Goal: Task Accomplishment & Management: Manage account settings

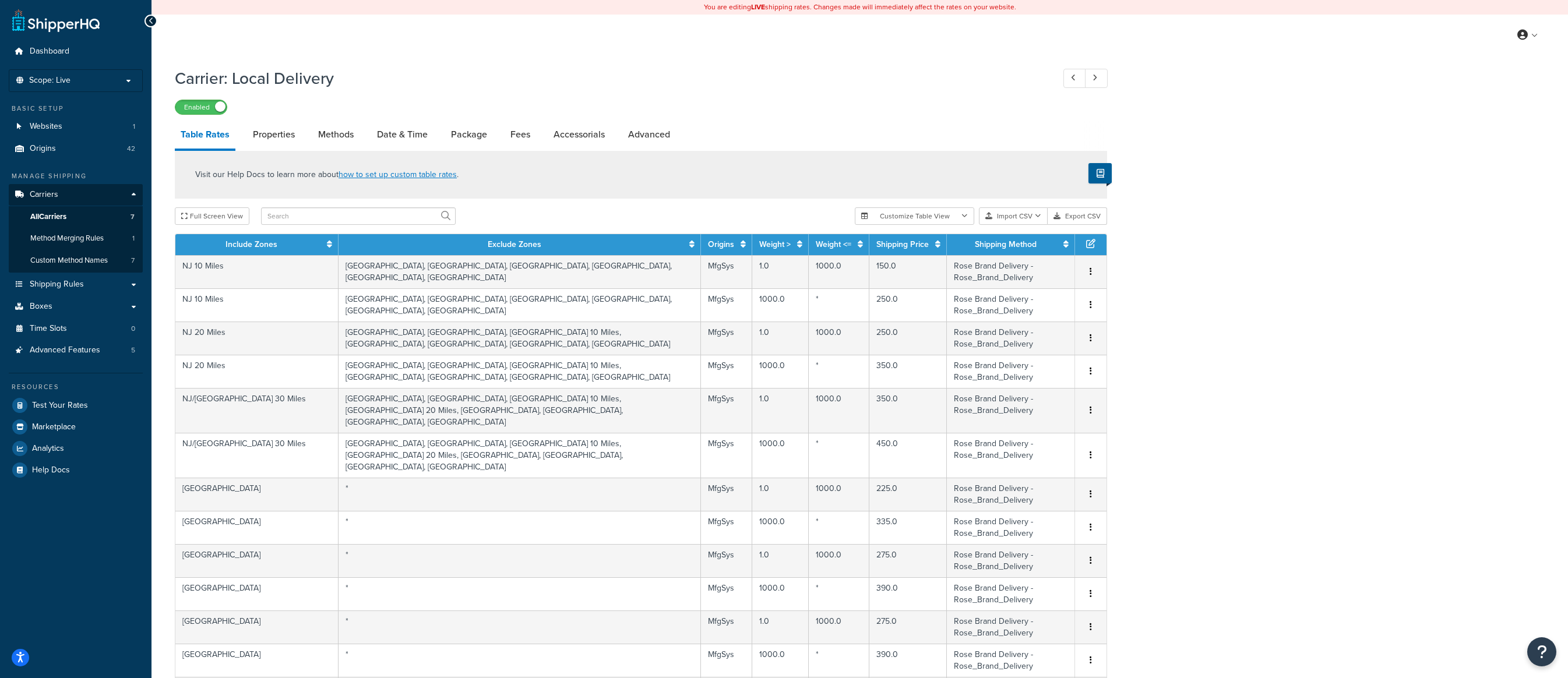
select select "25"
click at [65, 285] on span "Shipping Rules" at bounding box center [57, 285] width 54 height 10
click at [75, 285] on span "Shipping Rules" at bounding box center [57, 285] width 54 height 10
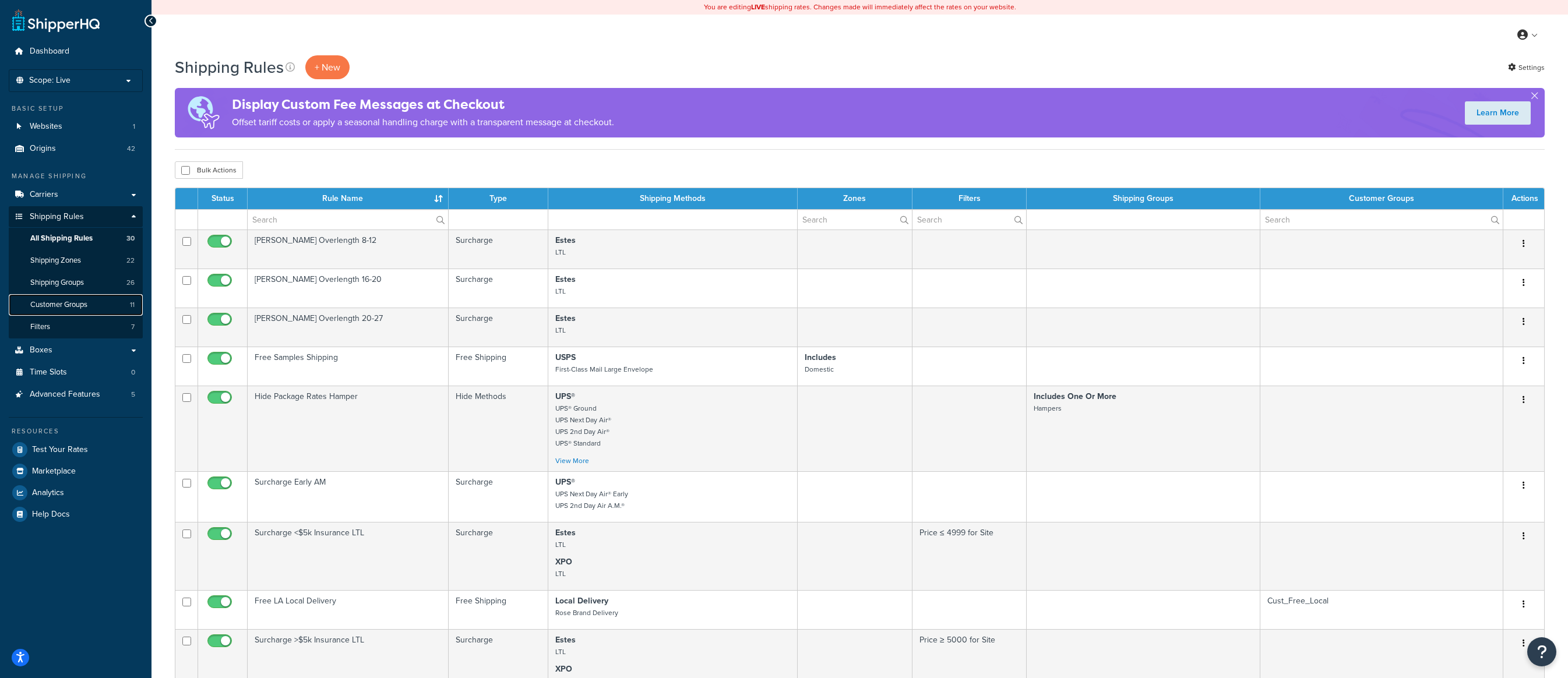
click at [79, 298] on link "Customer Groups 11" at bounding box center [76, 305] width 134 height 21
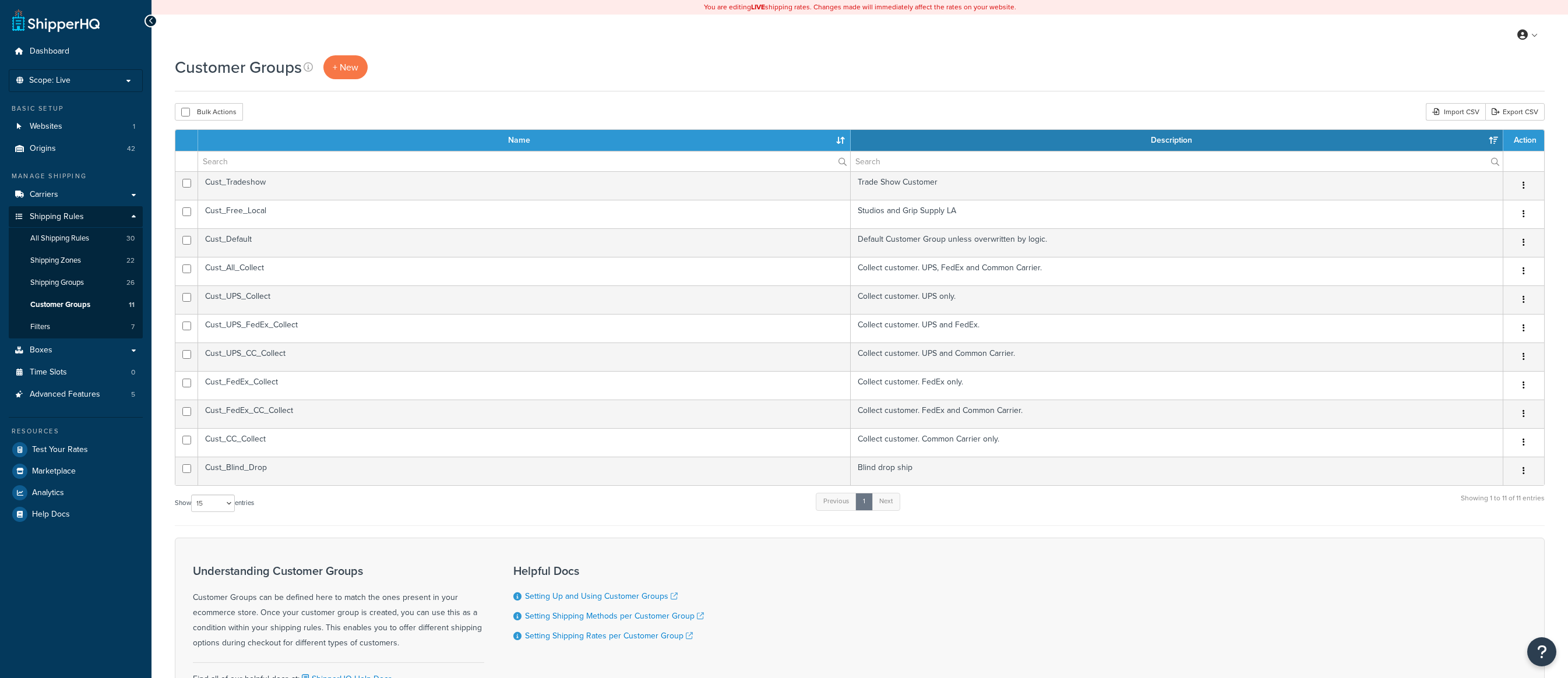
select select "15"
click at [255, 470] on td "Cust_Blind_Drop" at bounding box center [524, 470] width 652 height 28
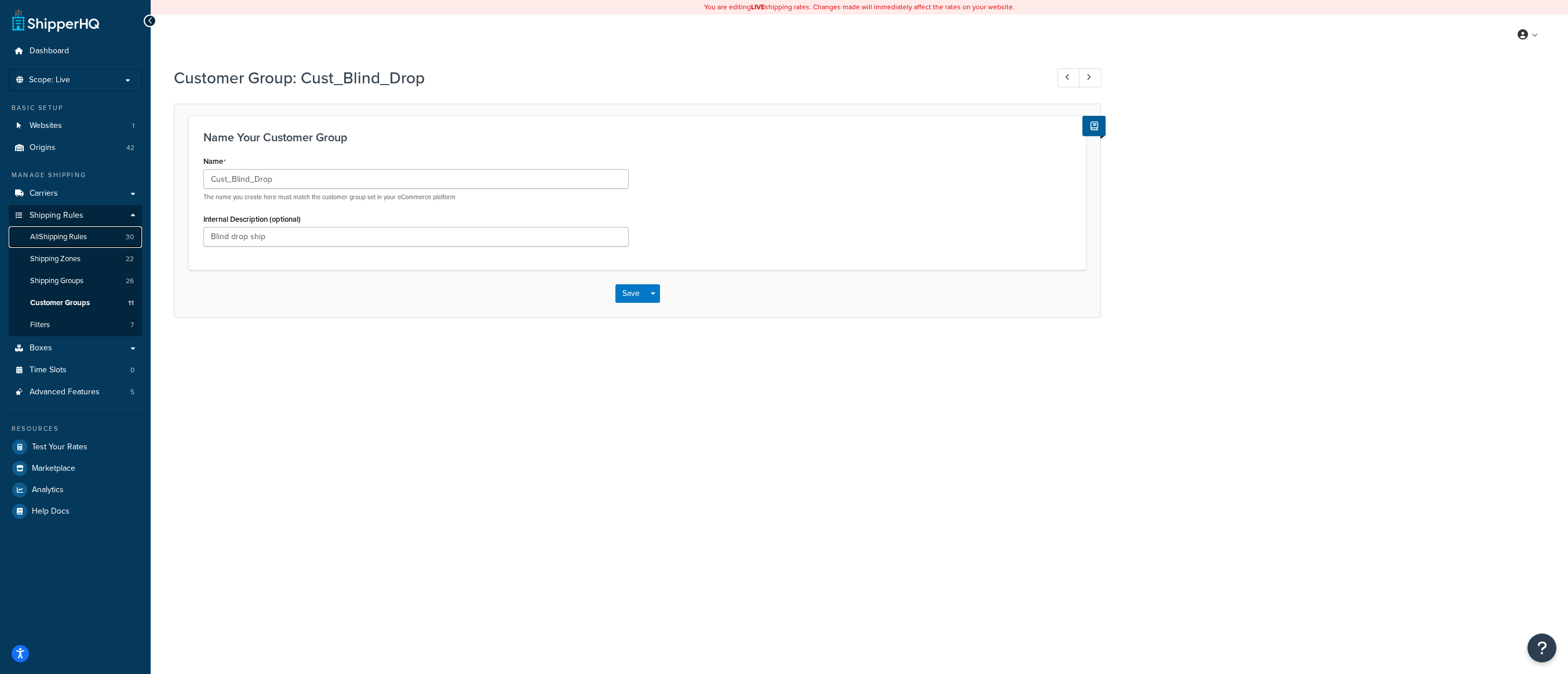
click at [84, 236] on span "All Shipping Rules" at bounding box center [58, 238] width 57 height 10
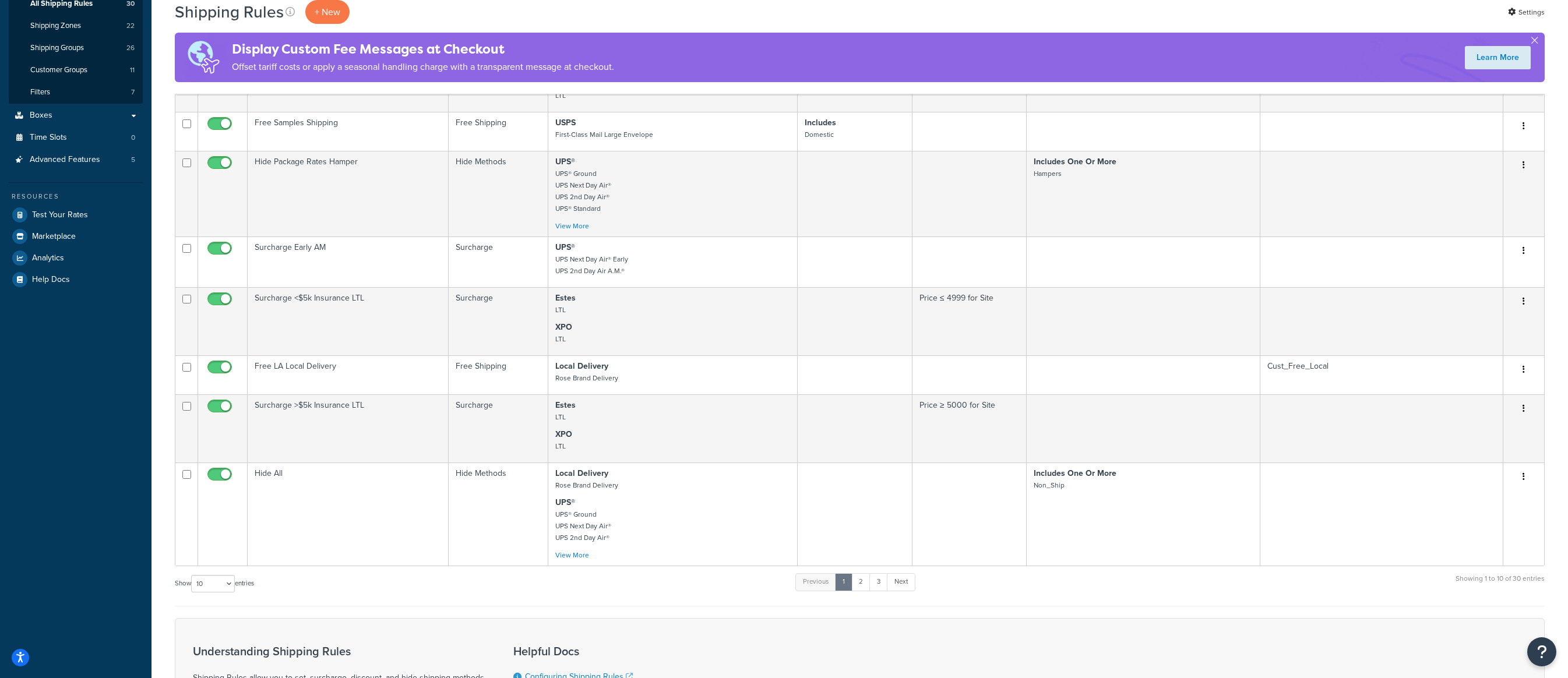
scroll to position [291, 0]
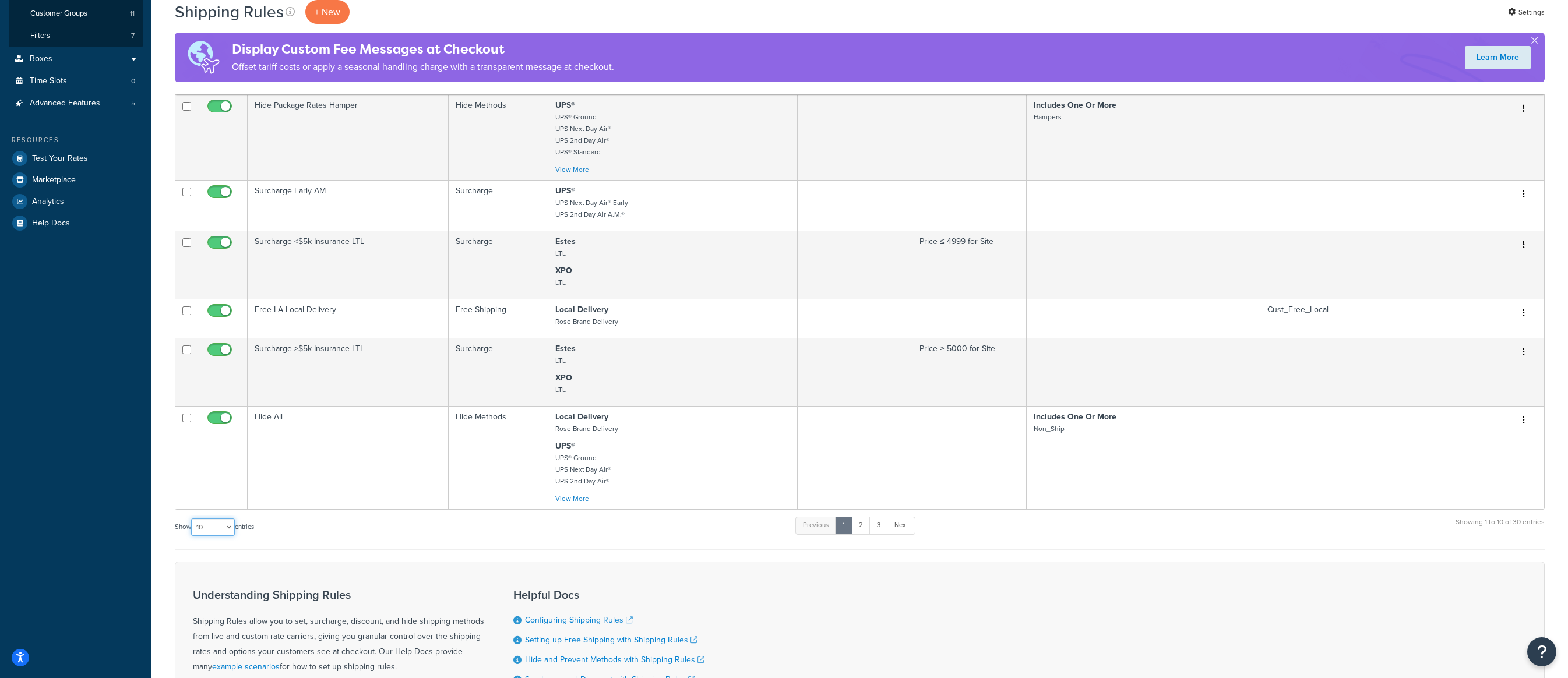
drag, startPoint x: 225, startPoint y: 526, endPoint x: 231, endPoint y: 521, distance: 7.8
click at [225, 526] on select "10 15 25 50 100 1000" at bounding box center [213, 527] width 44 height 17
select select "100"
click at [192, 520] on select "10 15 25 50 100 1000" at bounding box center [213, 527] width 44 height 17
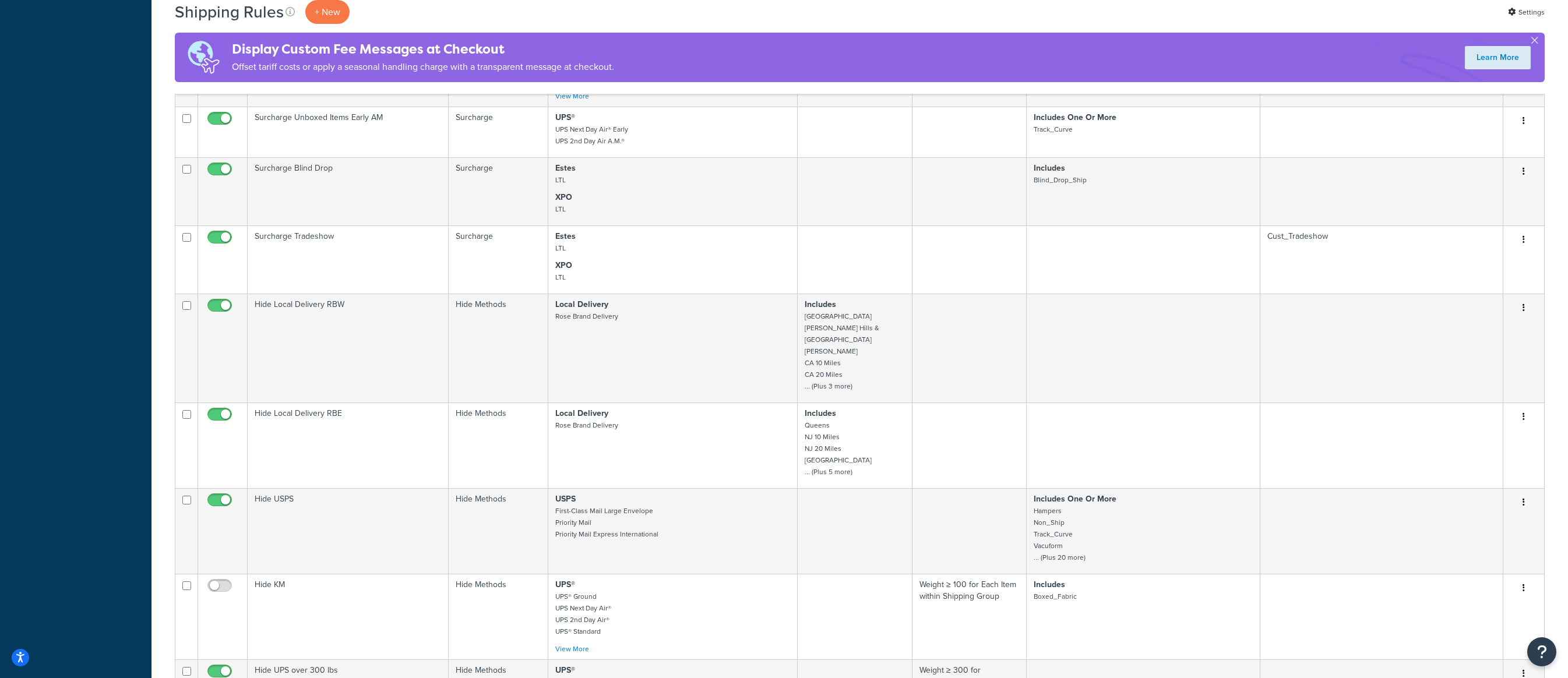
scroll to position [758, 0]
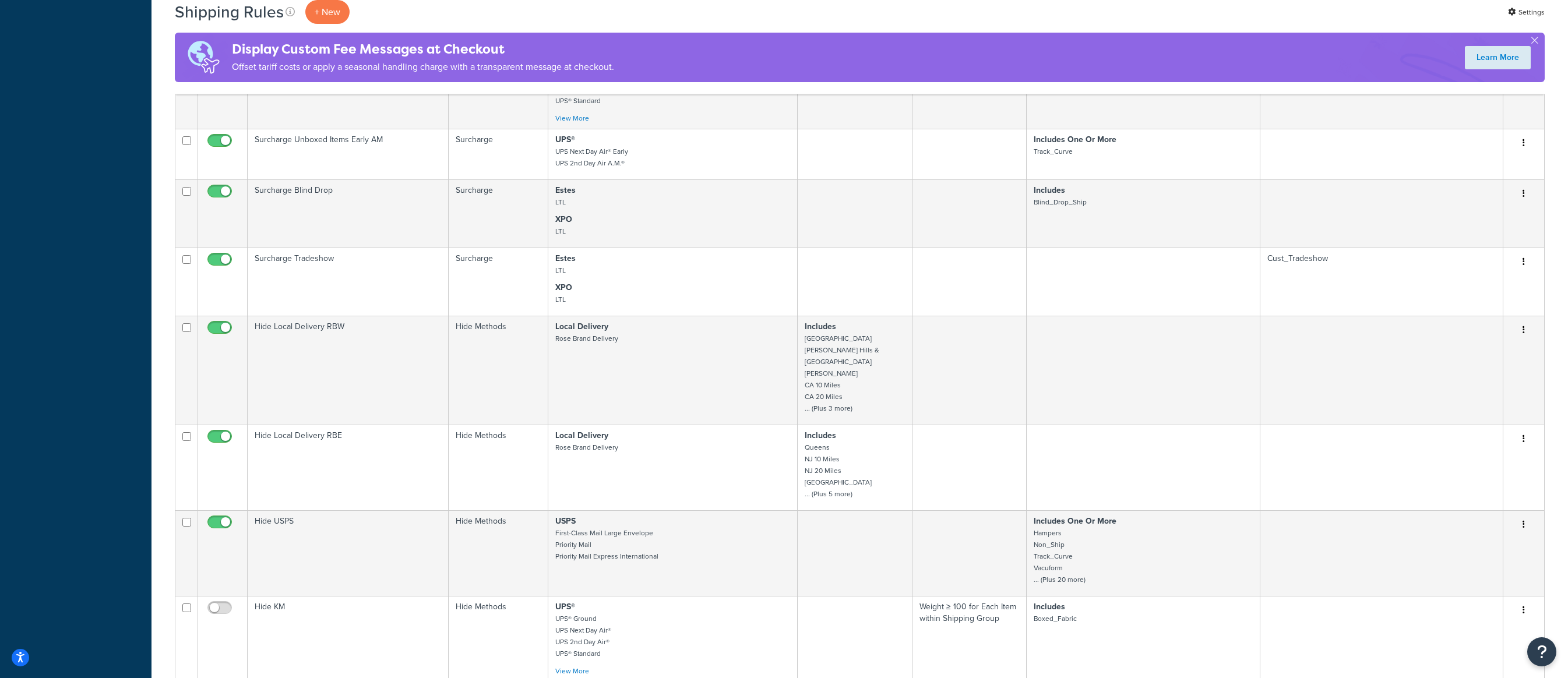
click at [332, 188] on td "Surcharge Blind Drop" at bounding box center [348, 214] width 201 height 68
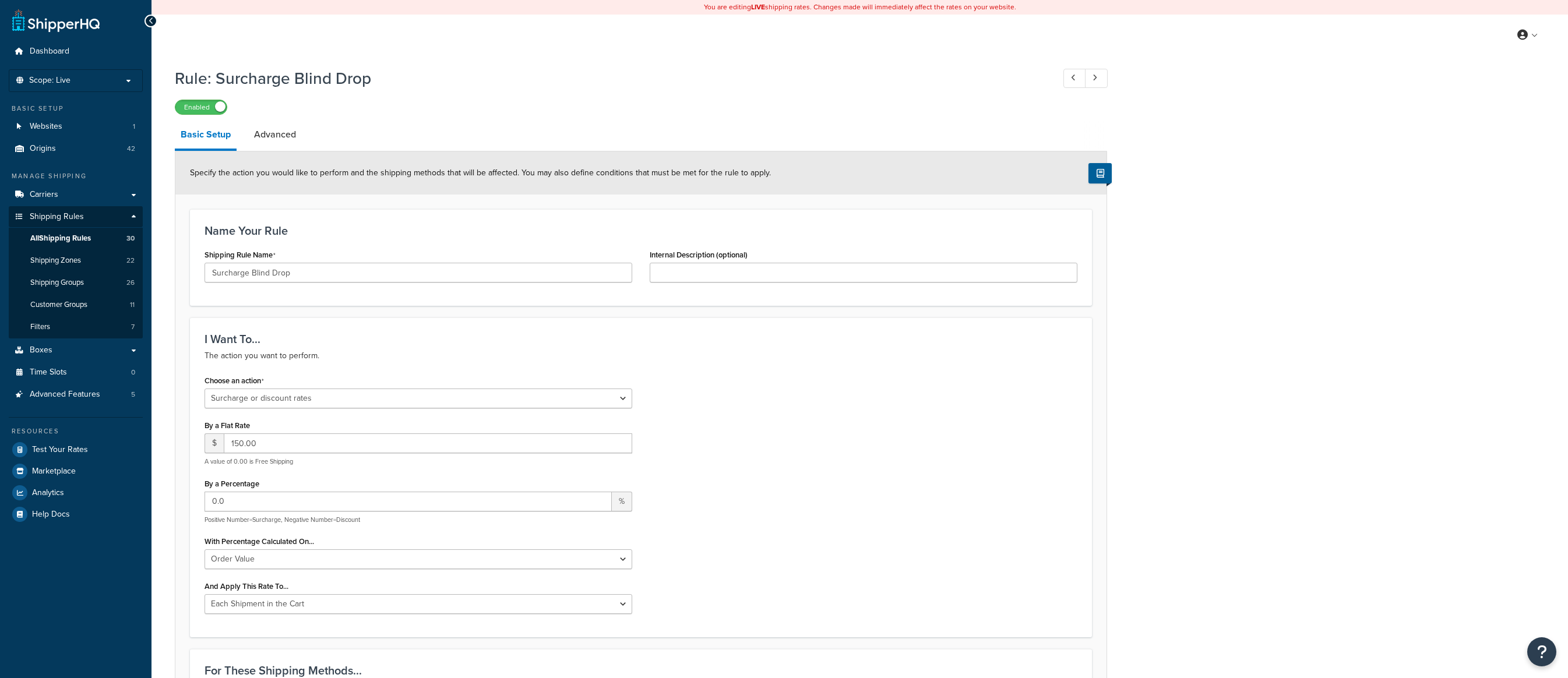
select select "SURCHARGE"
select select "ORDER"
select select "CART"
click at [84, 298] on link "Customer Groups 11" at bounding box center [76, 305] width 134 height 21
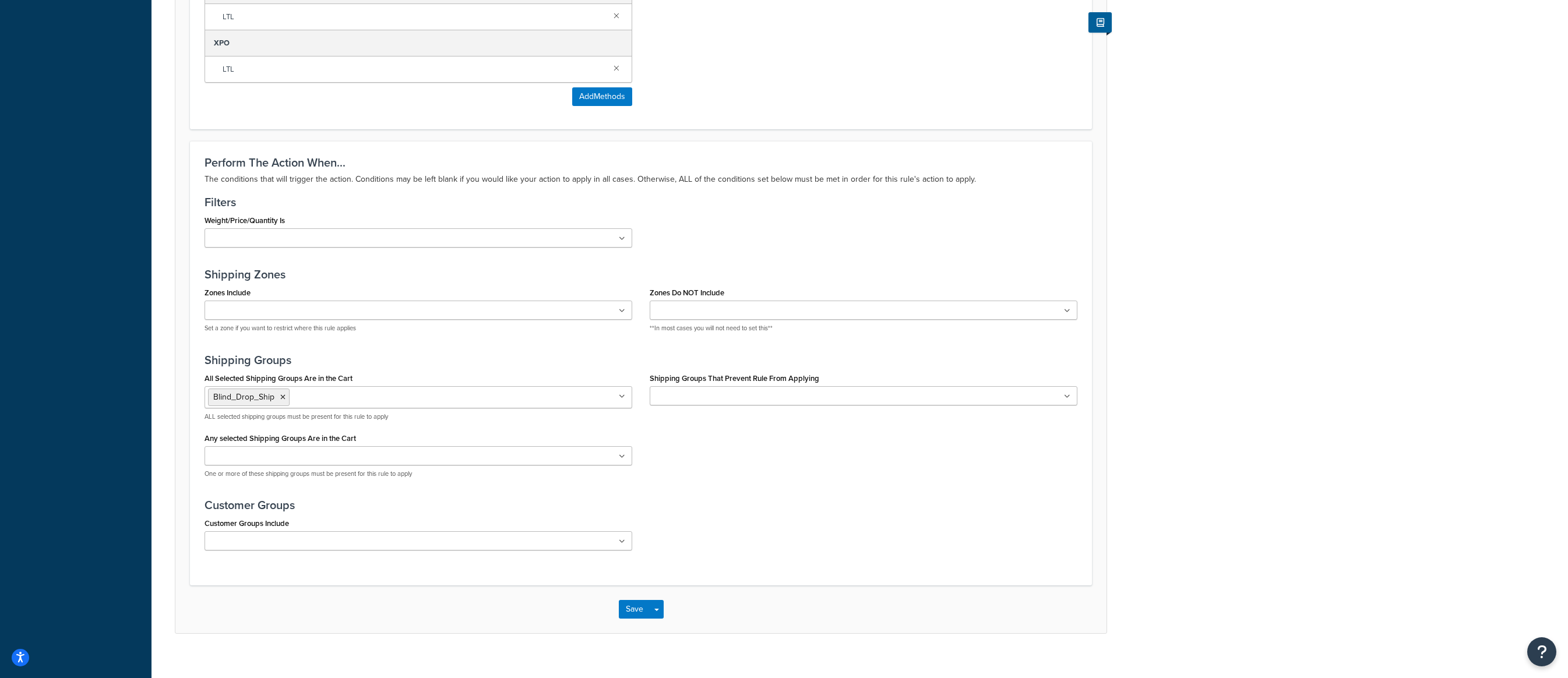
scroll to position [785, 0]
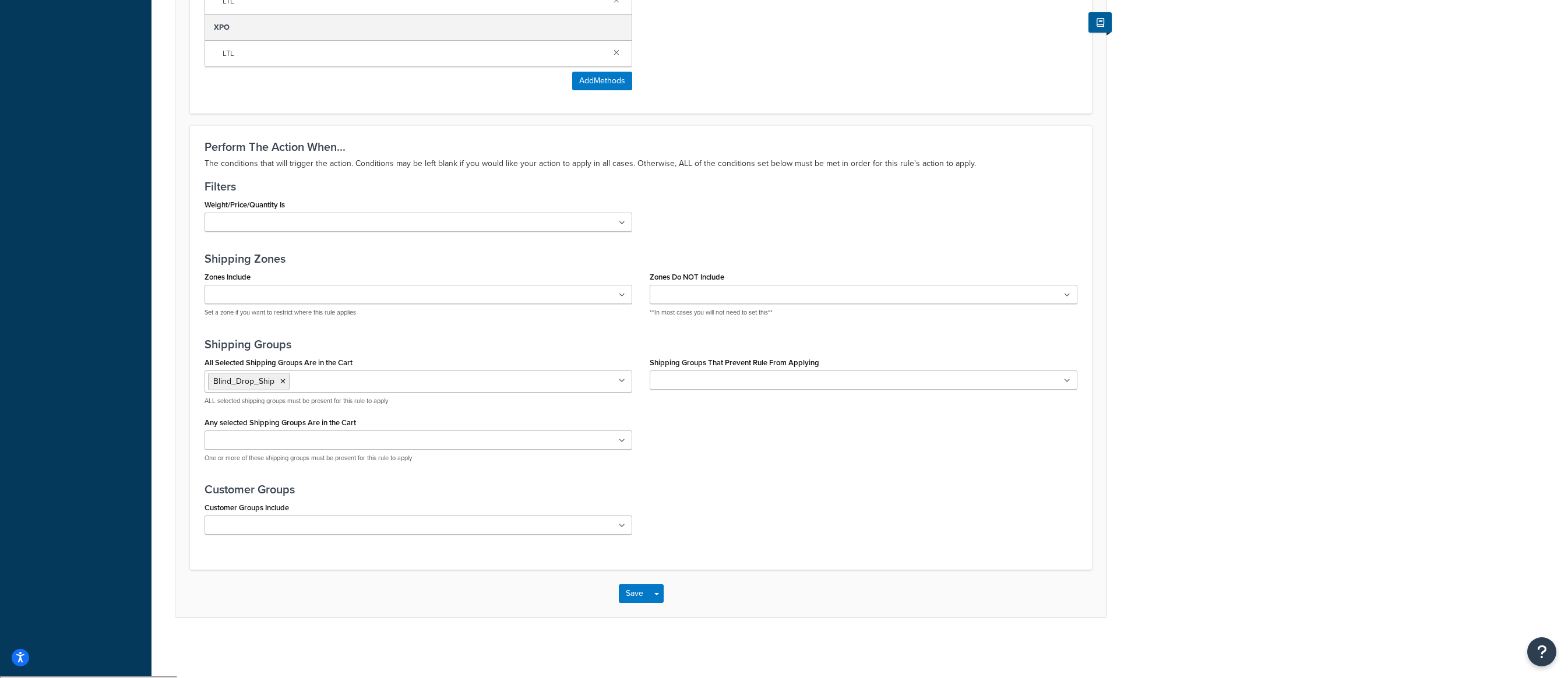
click at [399, 528] on ul at bounding box center [418, 525] width 427 height 19
click at [640, 604] on button "Save" at bounding box center [634, 596] width 31 height 18
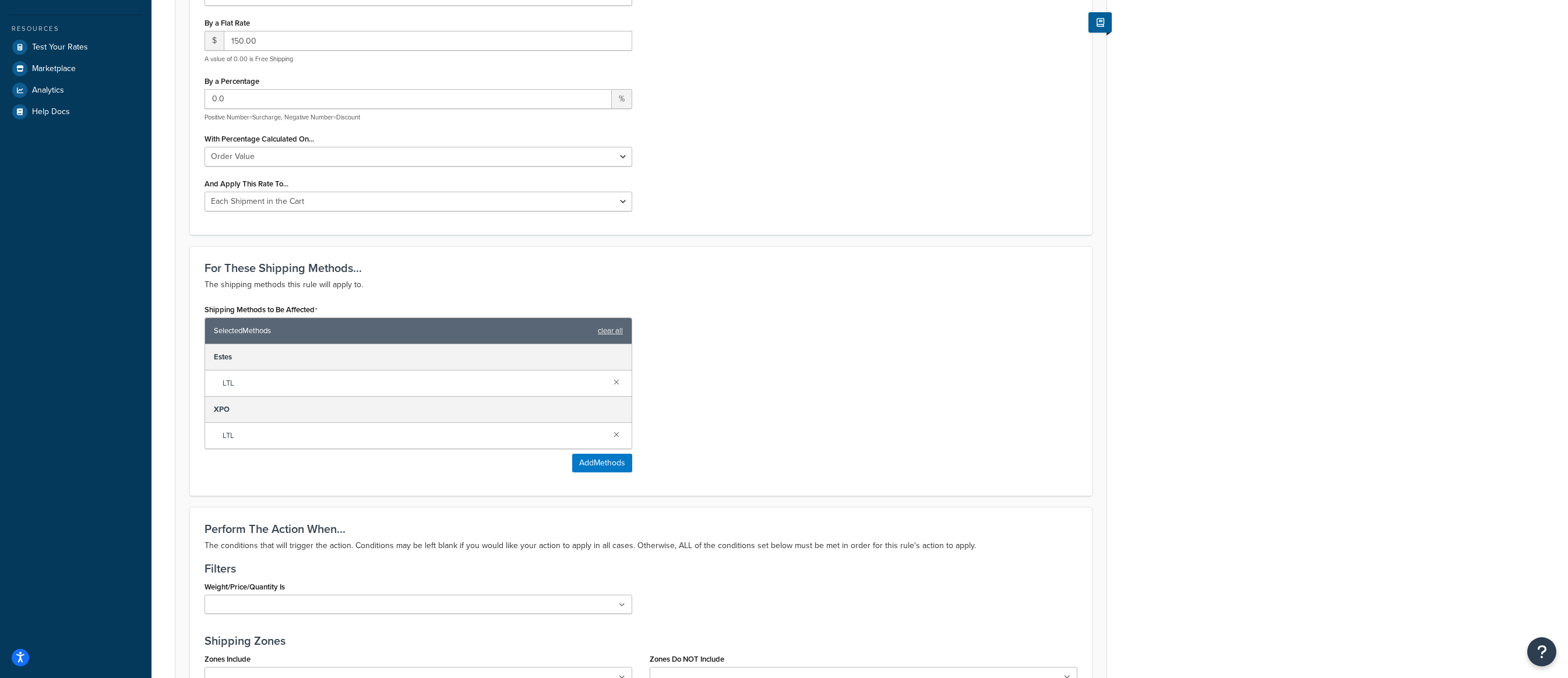
scroll to position [525, 0]
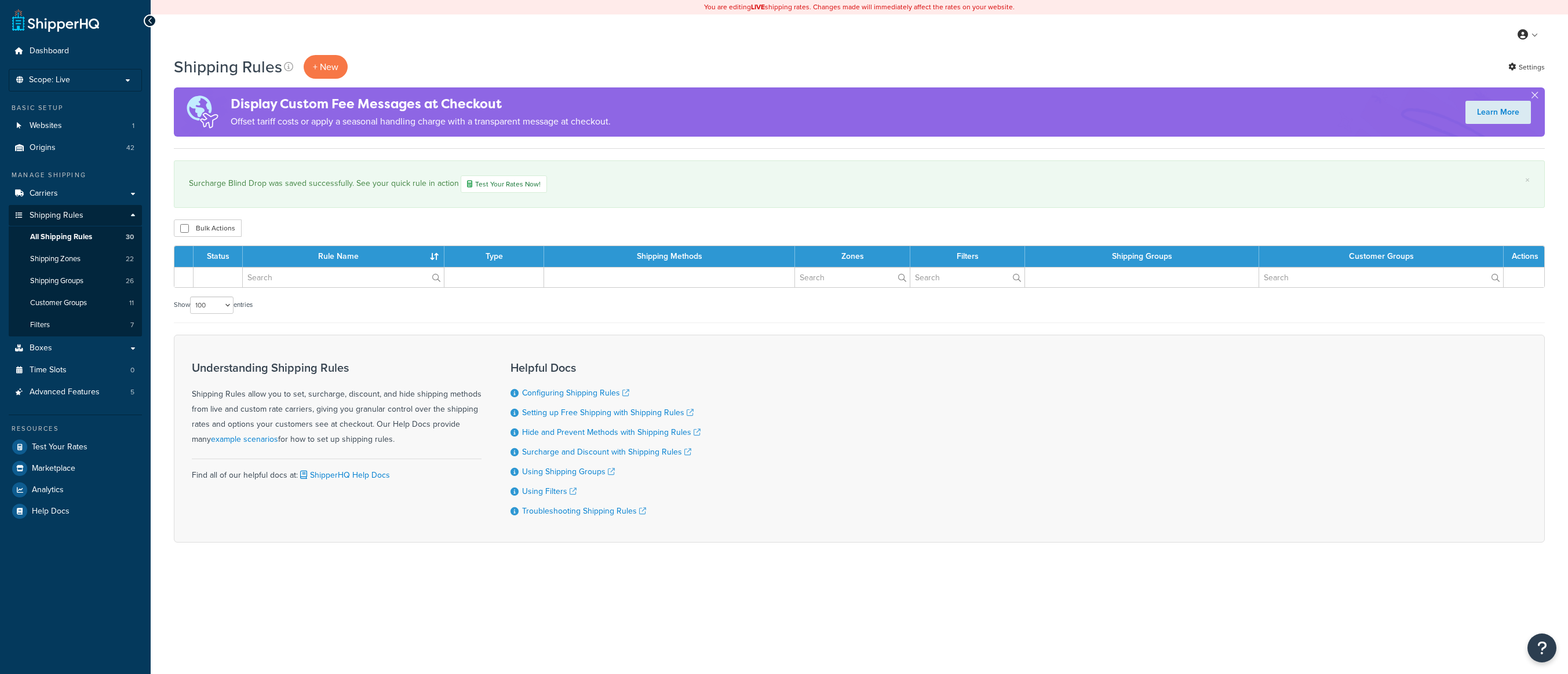
select select "100"
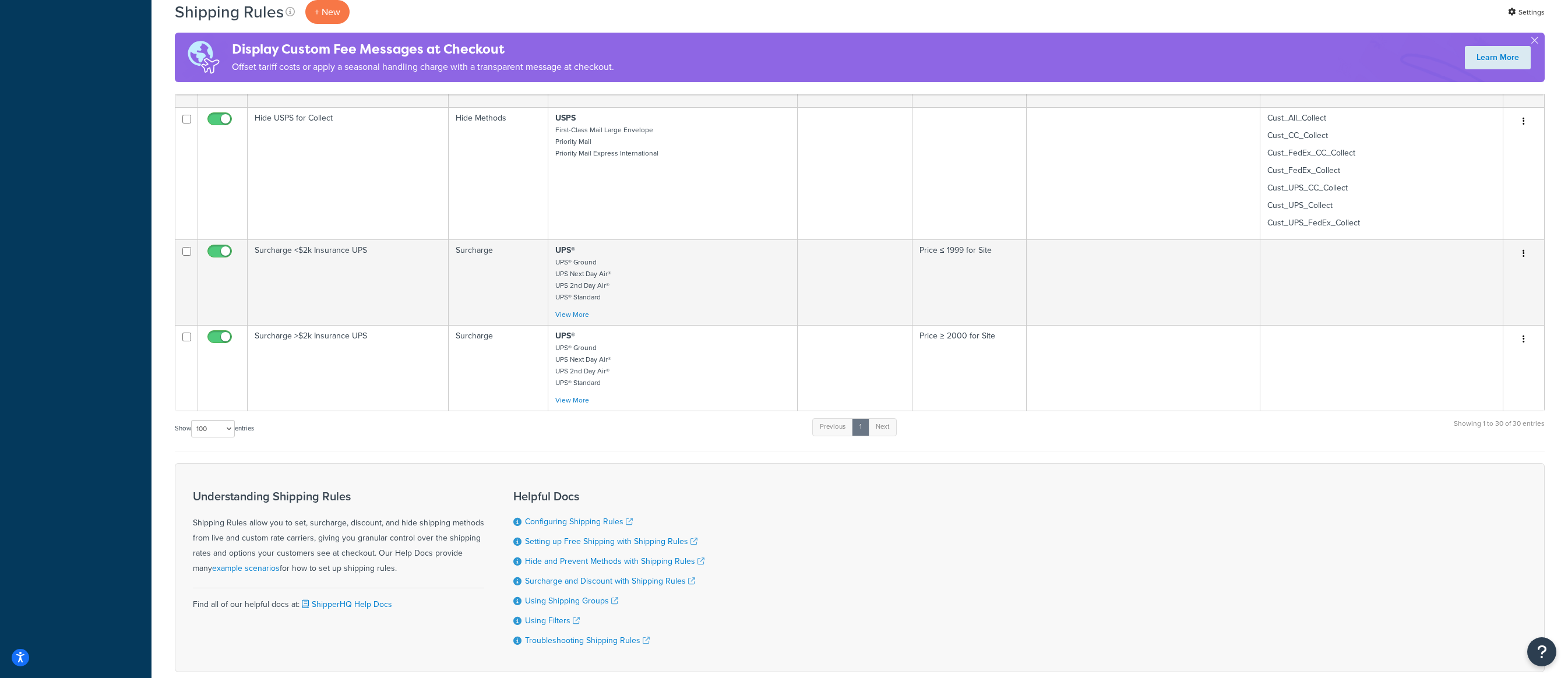
scroll to position [2348, 0]
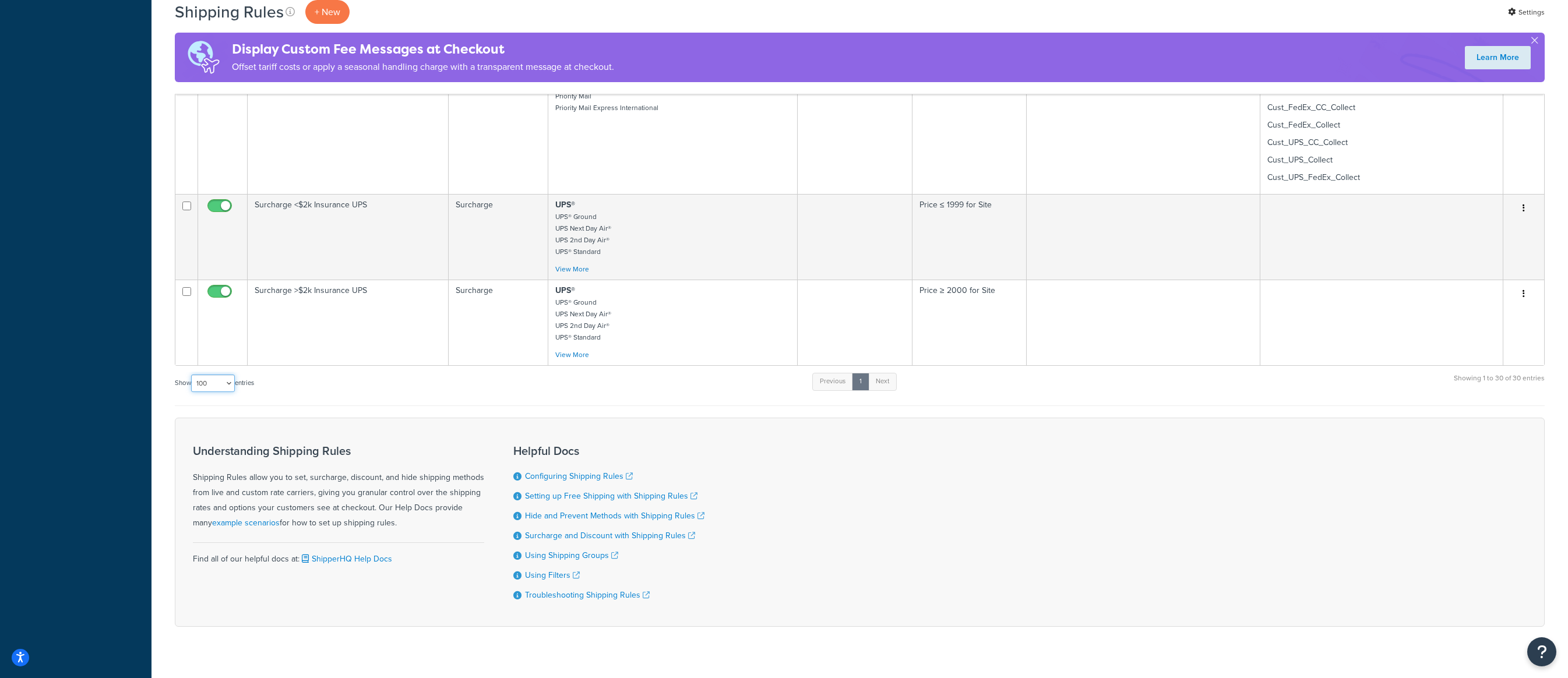
click at [227, 375] on select "10 15 25 50 100 1000" at bounding box center [213, 384] width 44 height 17
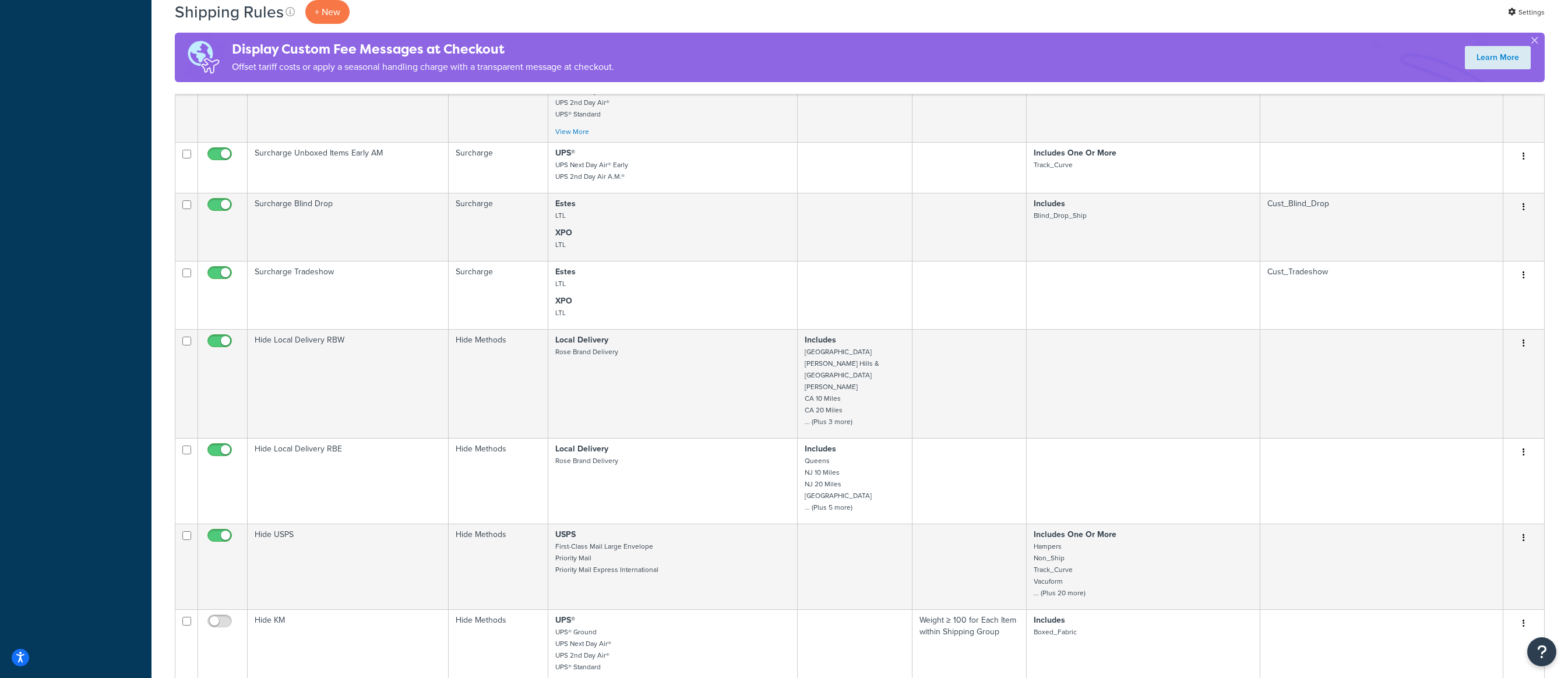
scroll to position [774, 0]
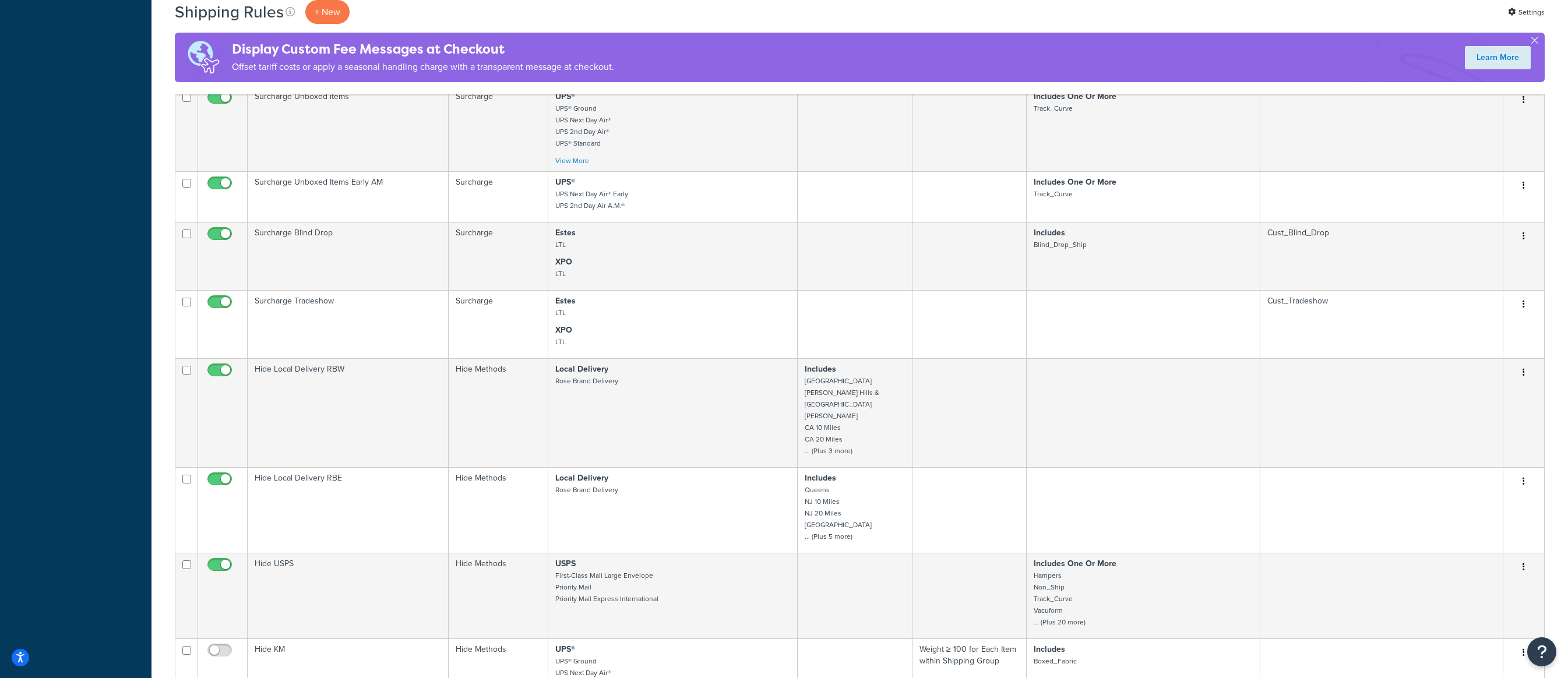
click at [371, 251] on td "Surcharge Blind Drop" at bounding box center [348, 256] width 201 height 68
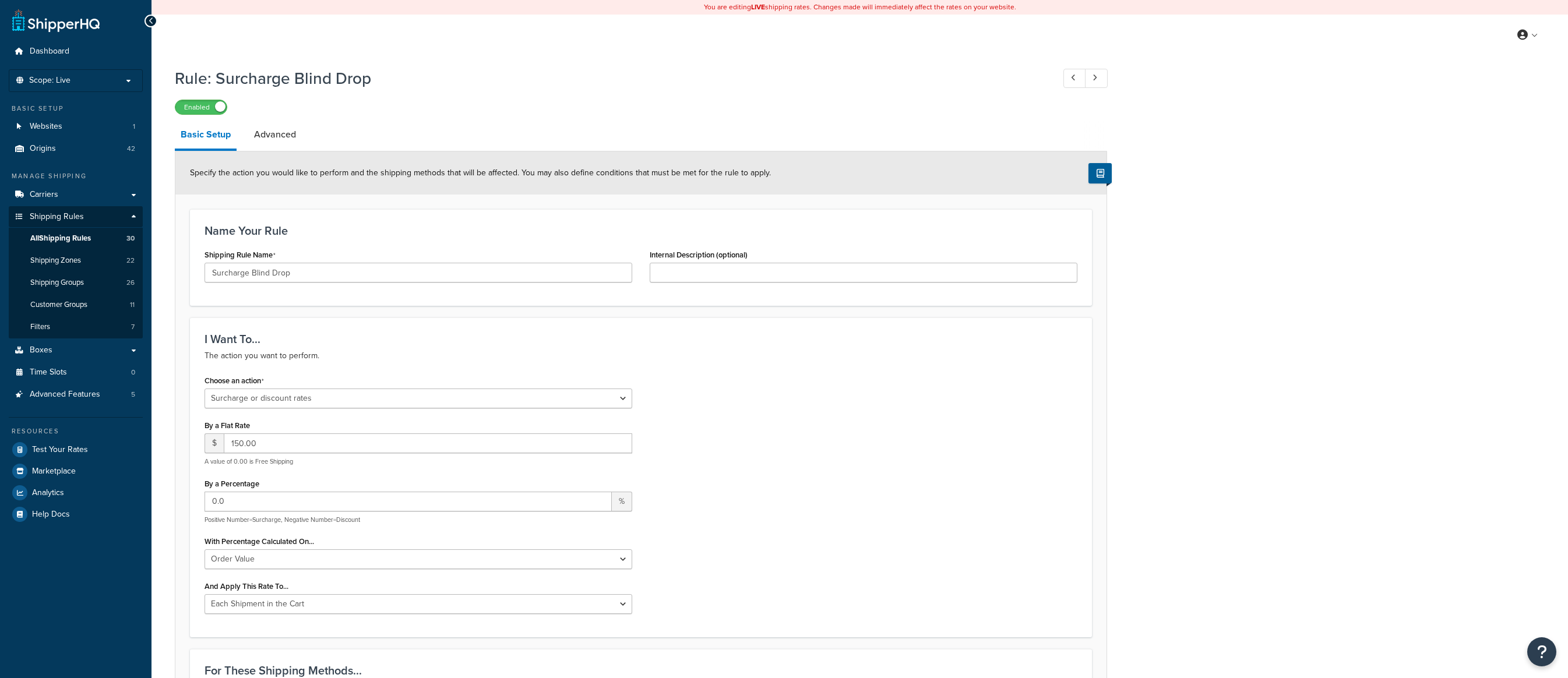
select select "SURCHARGE"
select select "ORDER"
select select "CART"
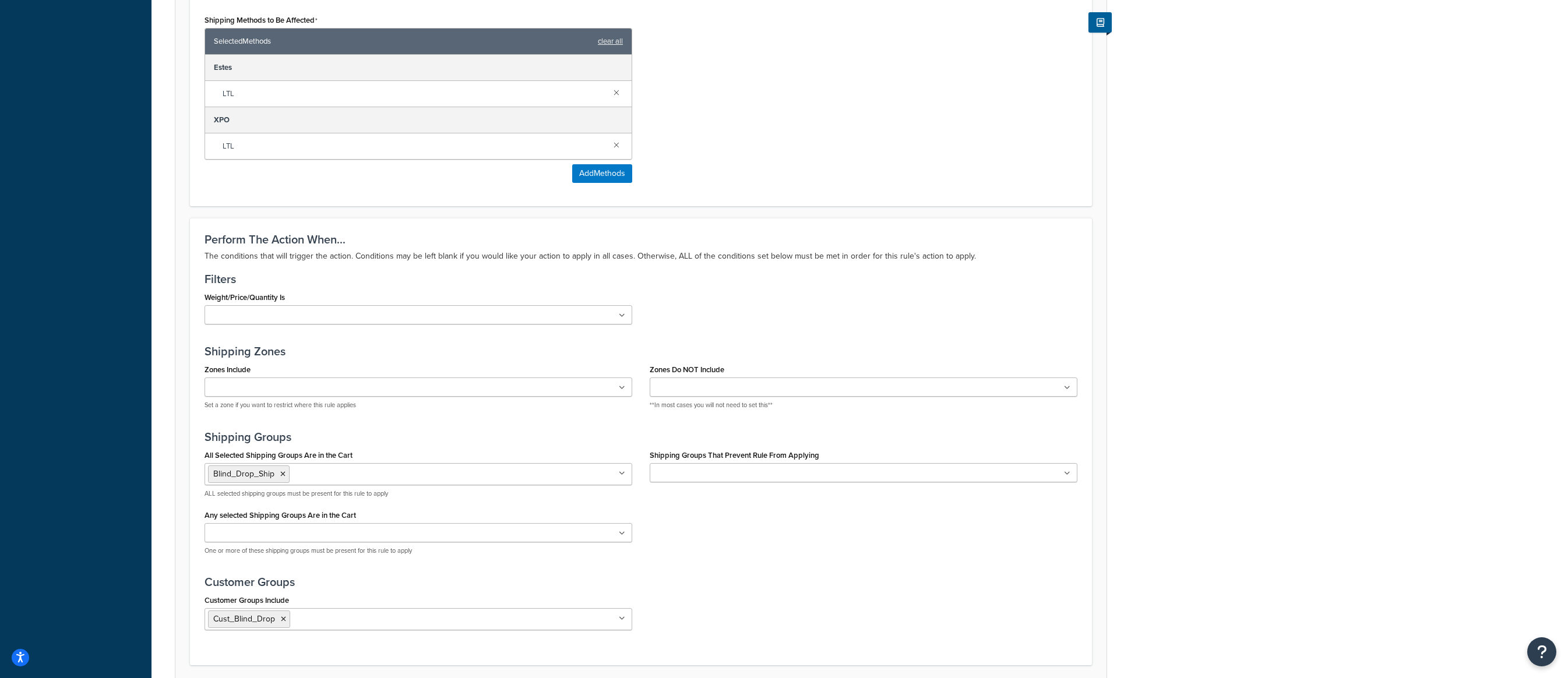
scroll to position [699, 0]
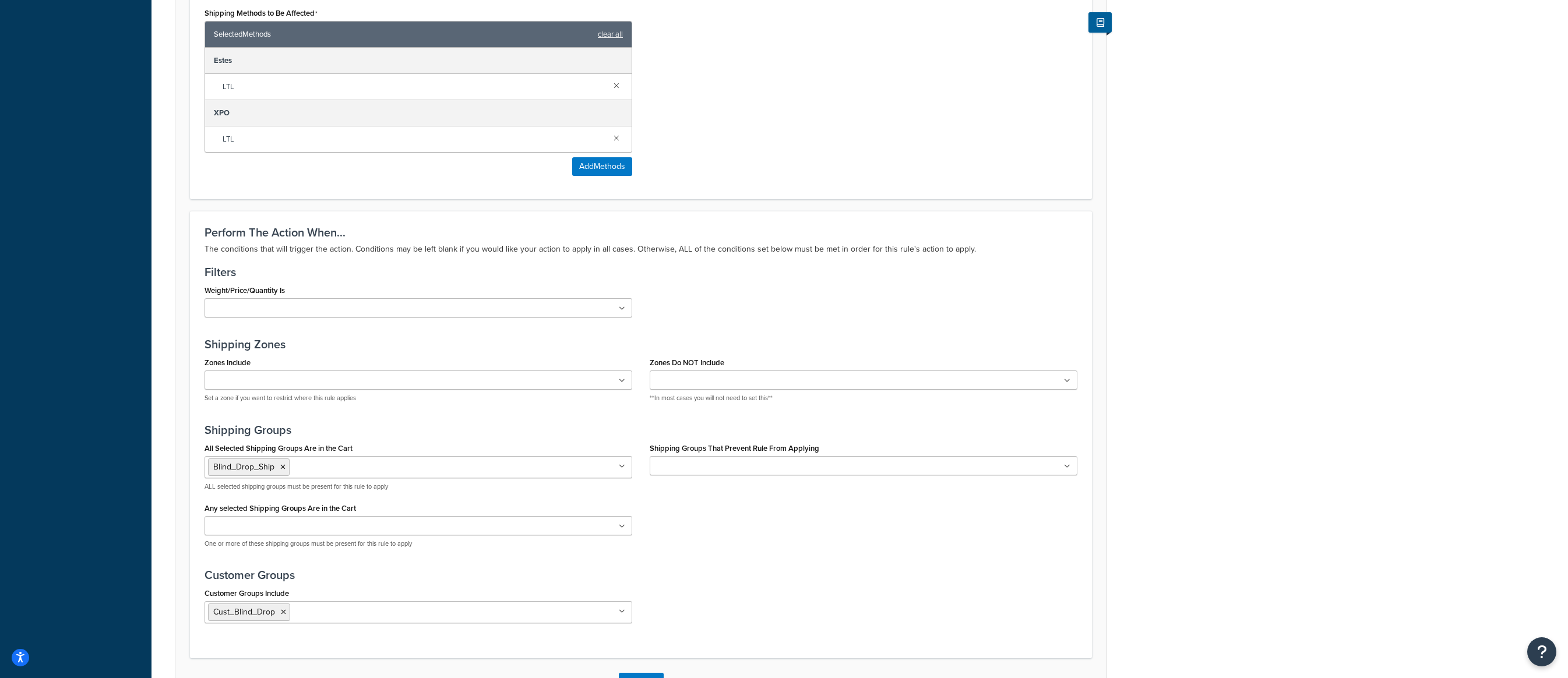
click at [281, 470] on icon at bounding box center [283, 467] width 5 height 7
click at [745, 150] on div "Shipping Methods to Be Affected Selected Methods clear all [PERSON_NAME] LTL XP…" at bounding box center [641, 94] width 890 height 180
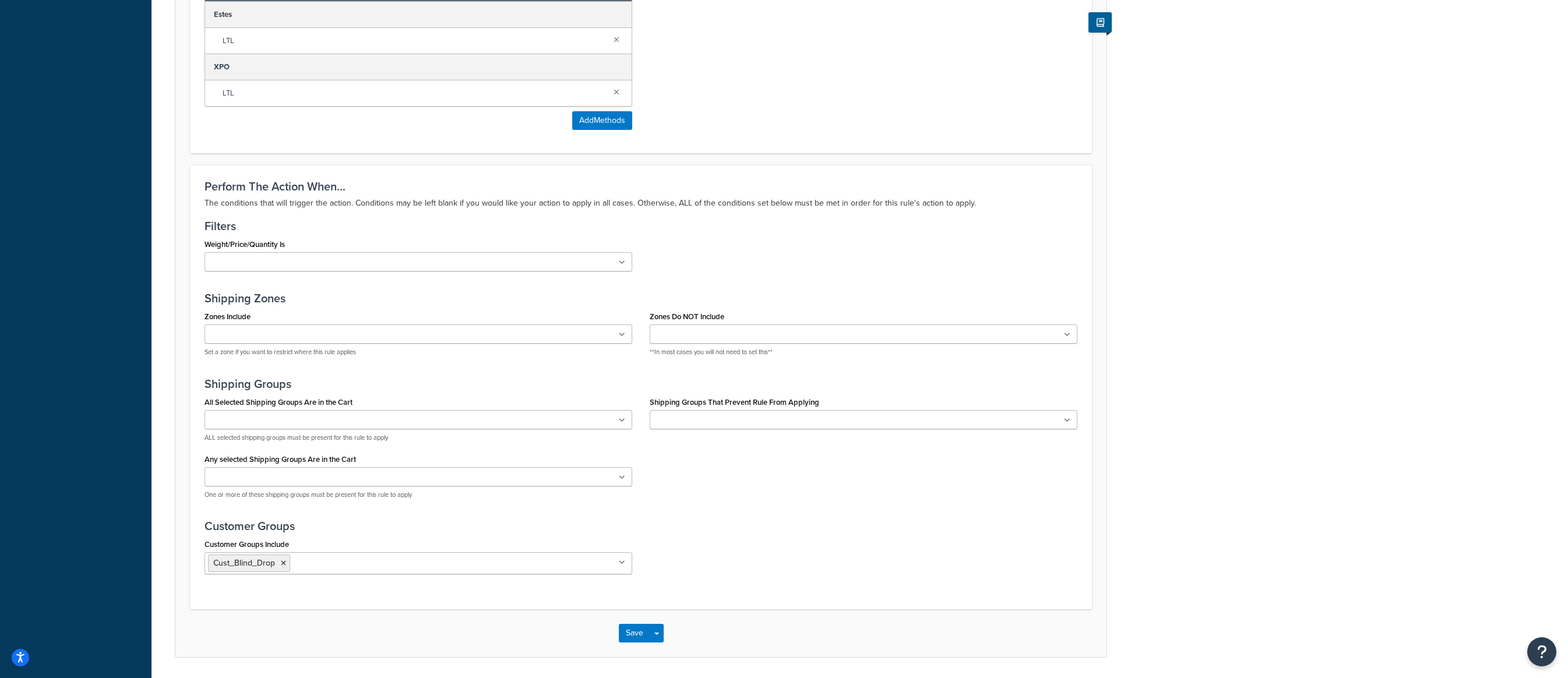
scroll to position [785, 0]
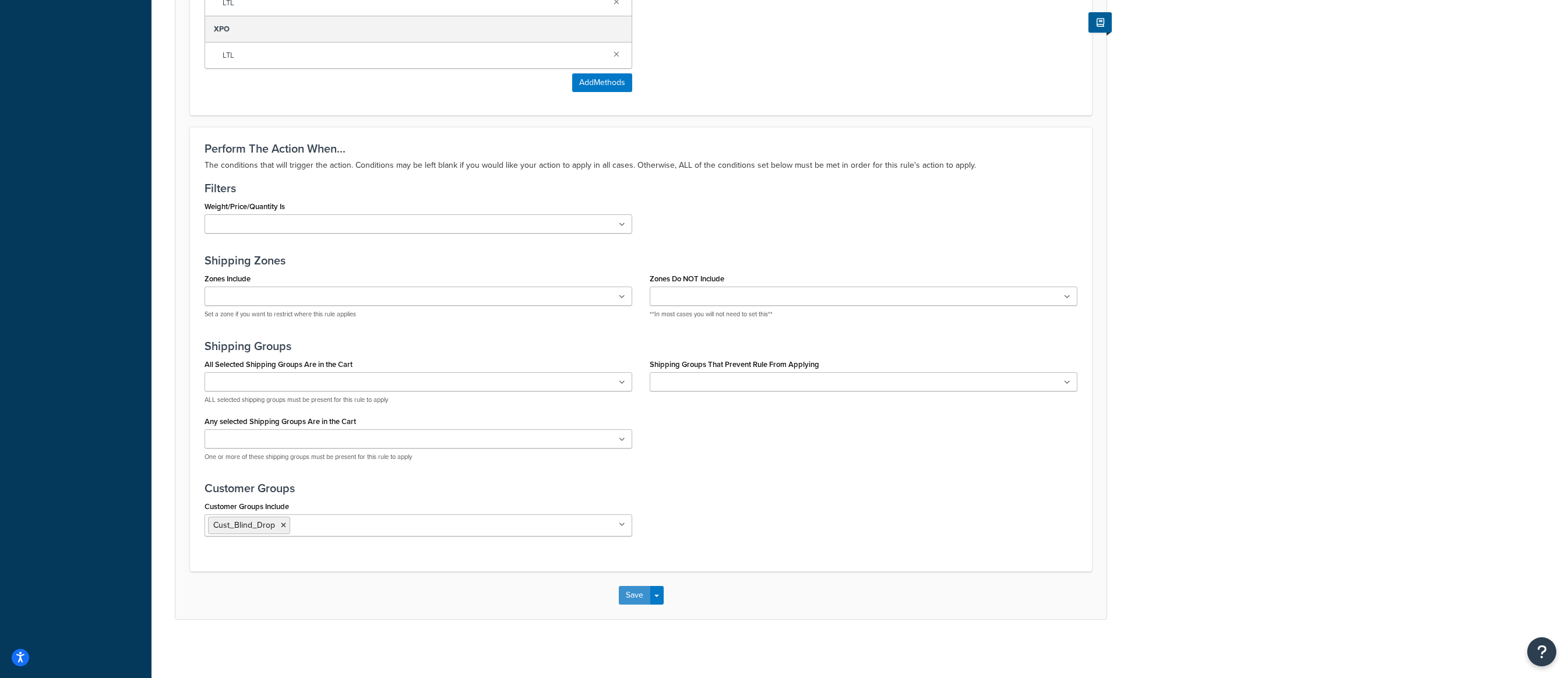
click at [632, 590] on button "Save" at bounding box center [634, 595] width 31 height 18
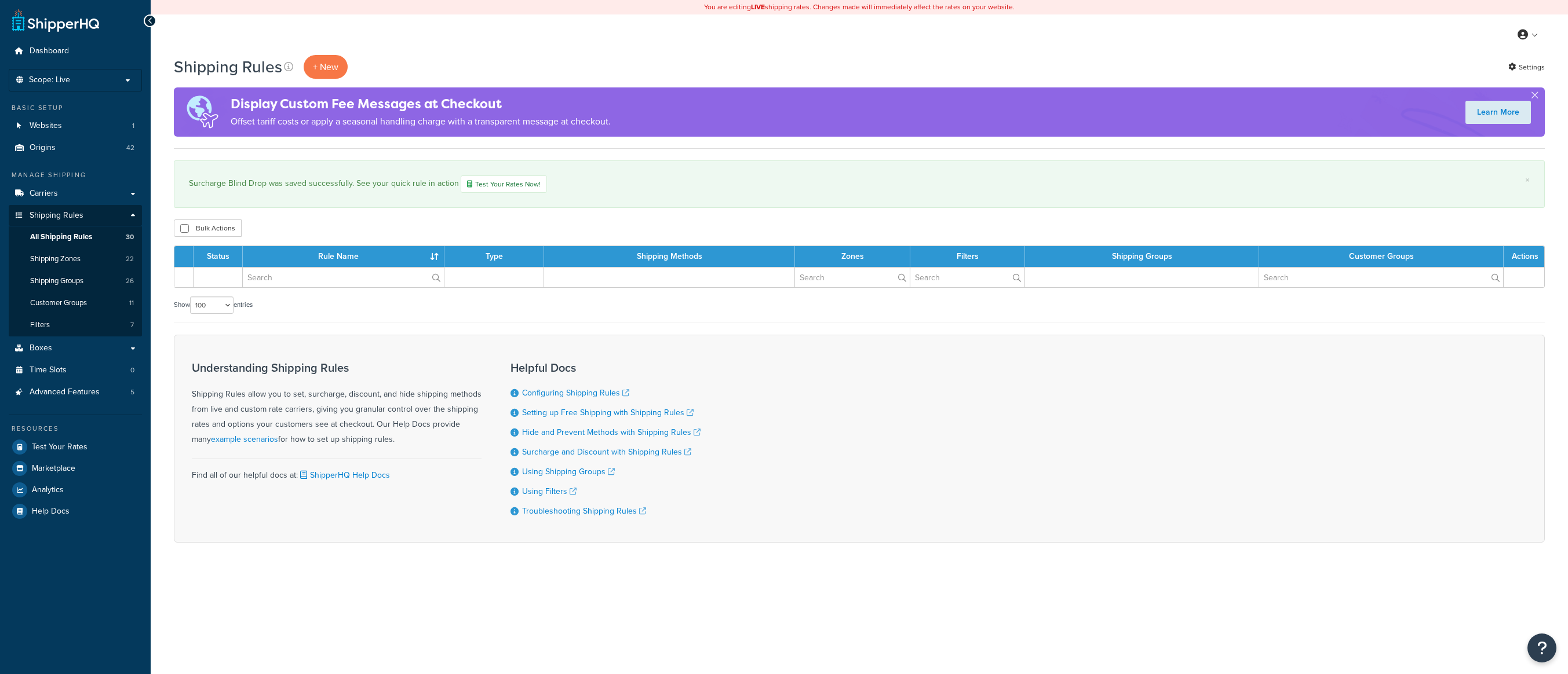
select select "100"
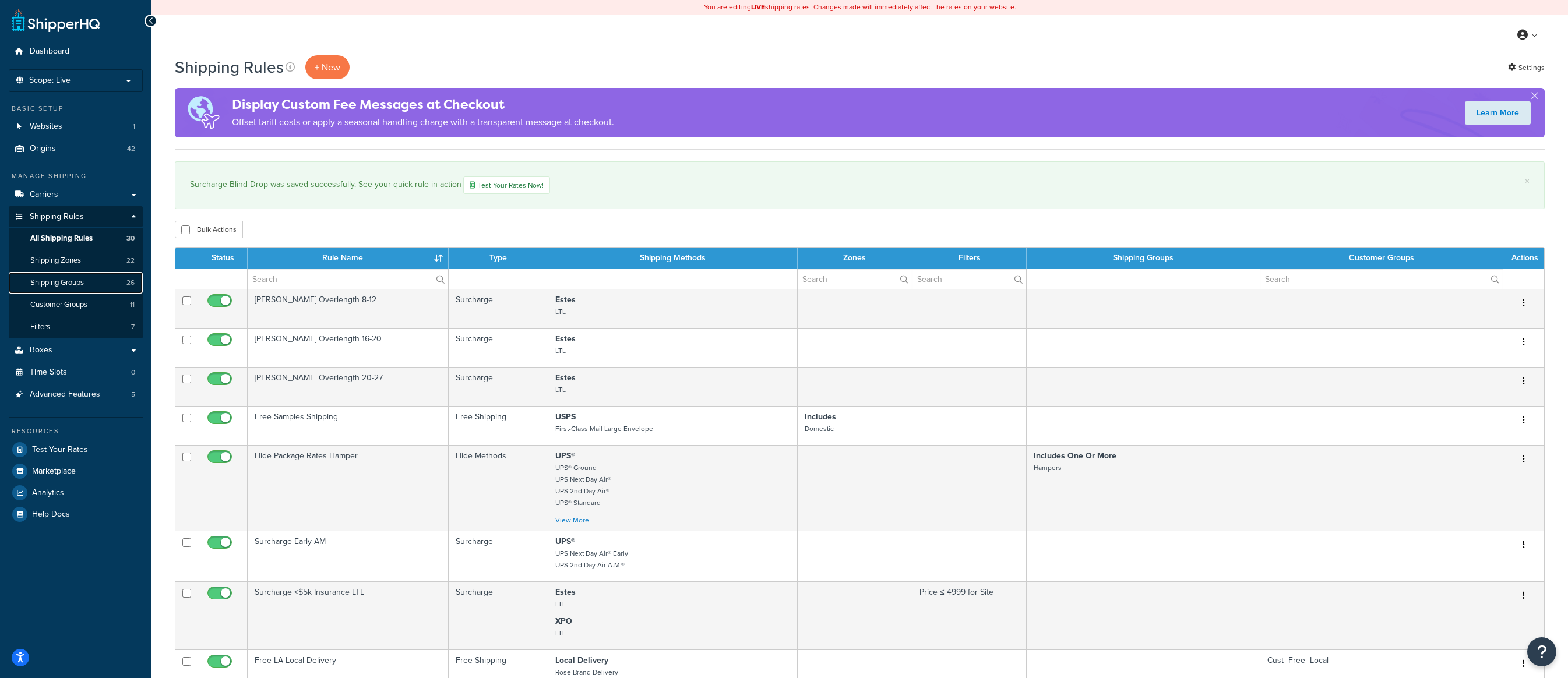
click at [90, 282] on link "Shipping Groups 26" at bounding box center [76, 283] width 134 height 21
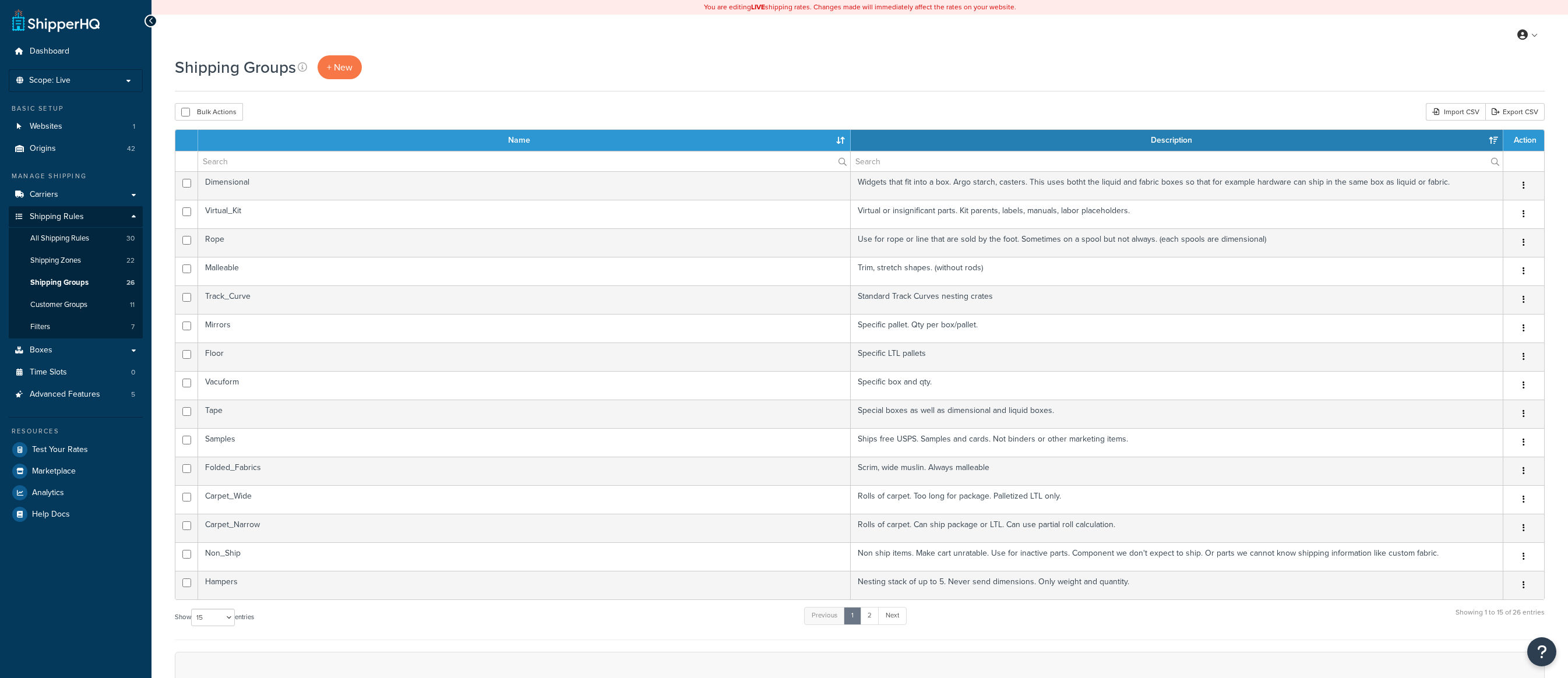
select select "15"
click at [93, 301] on link "Customer Groups 11" at bounding box center [76, 305] width 134 height 21
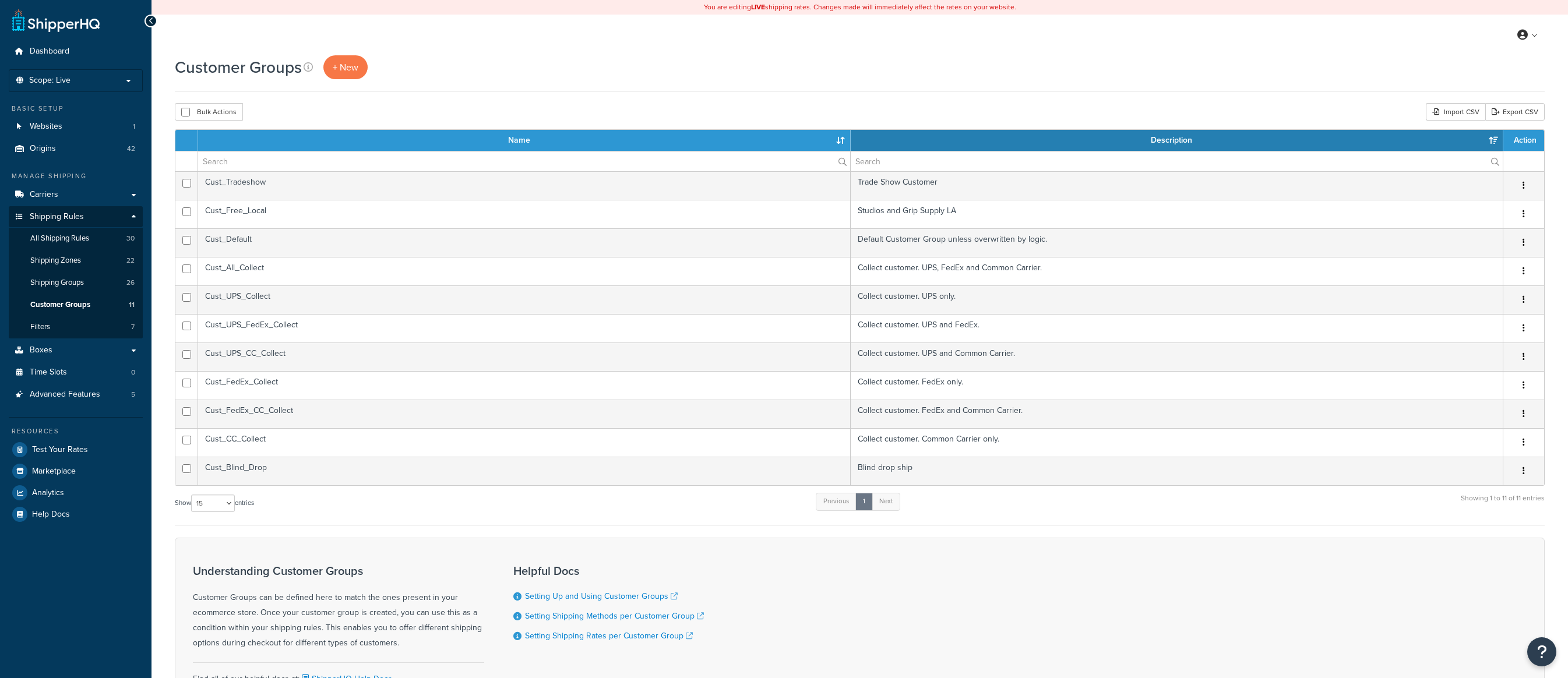
select select "15"
click at [92, 237] on link "All Shipping Rules 30" at bounding box center [76, 239] width 134 height 21
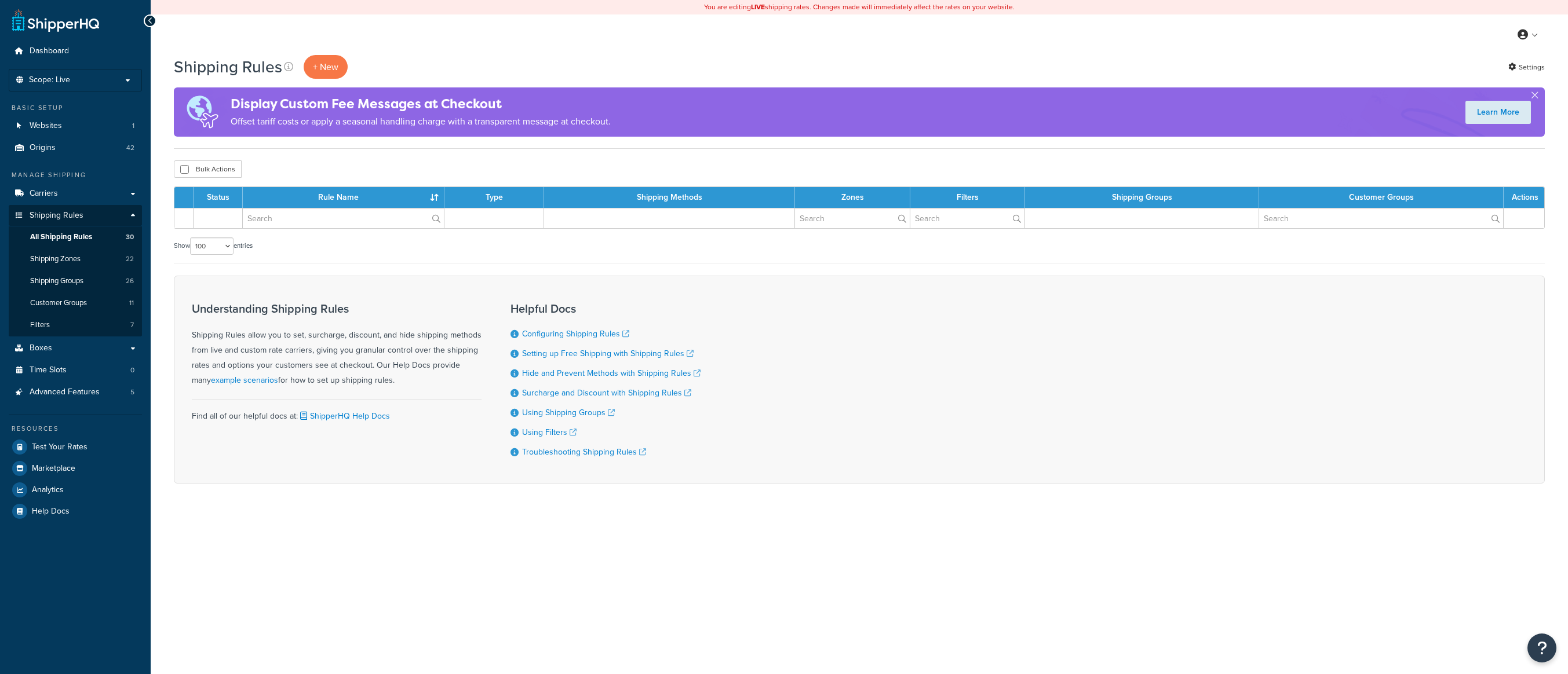
select select "100"
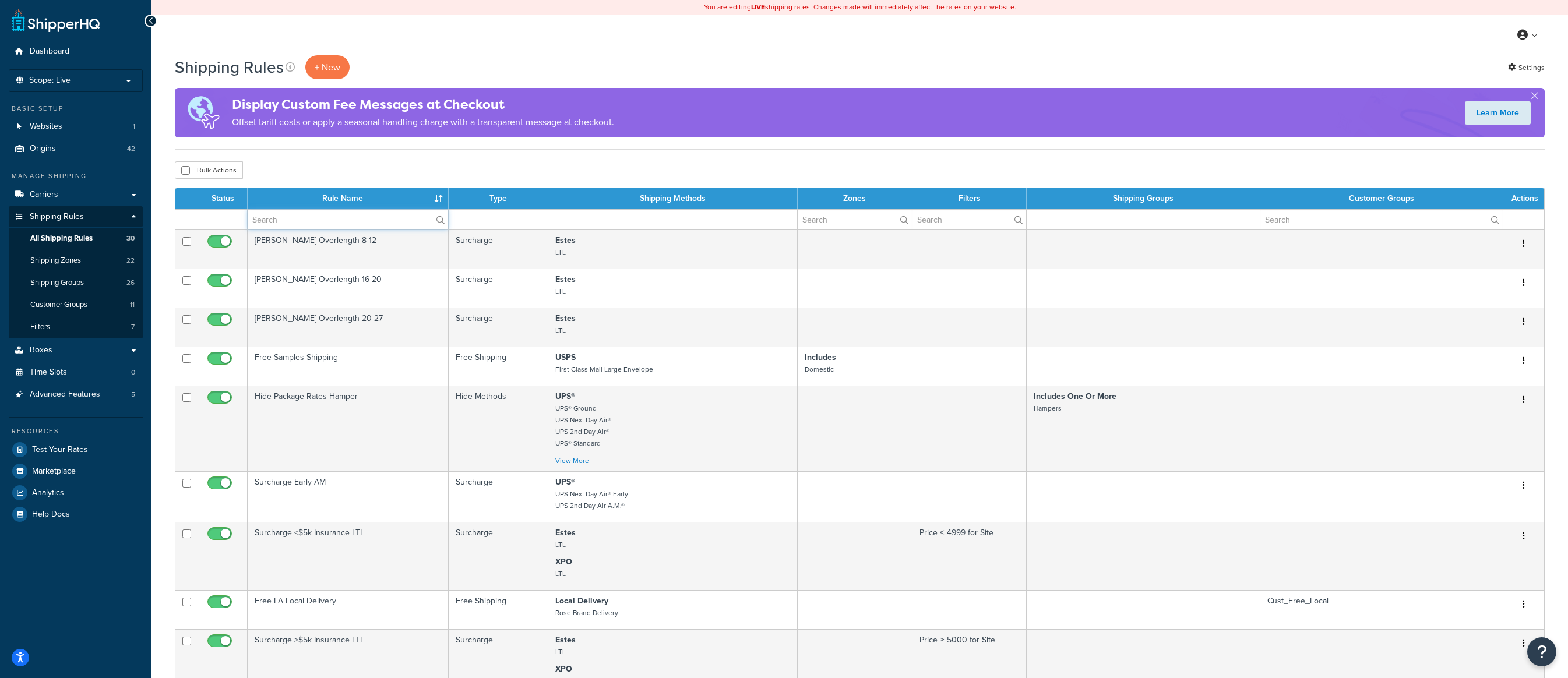
click at [280, 216] on input "text" at bounding box center [348, 220] width 200 height 19
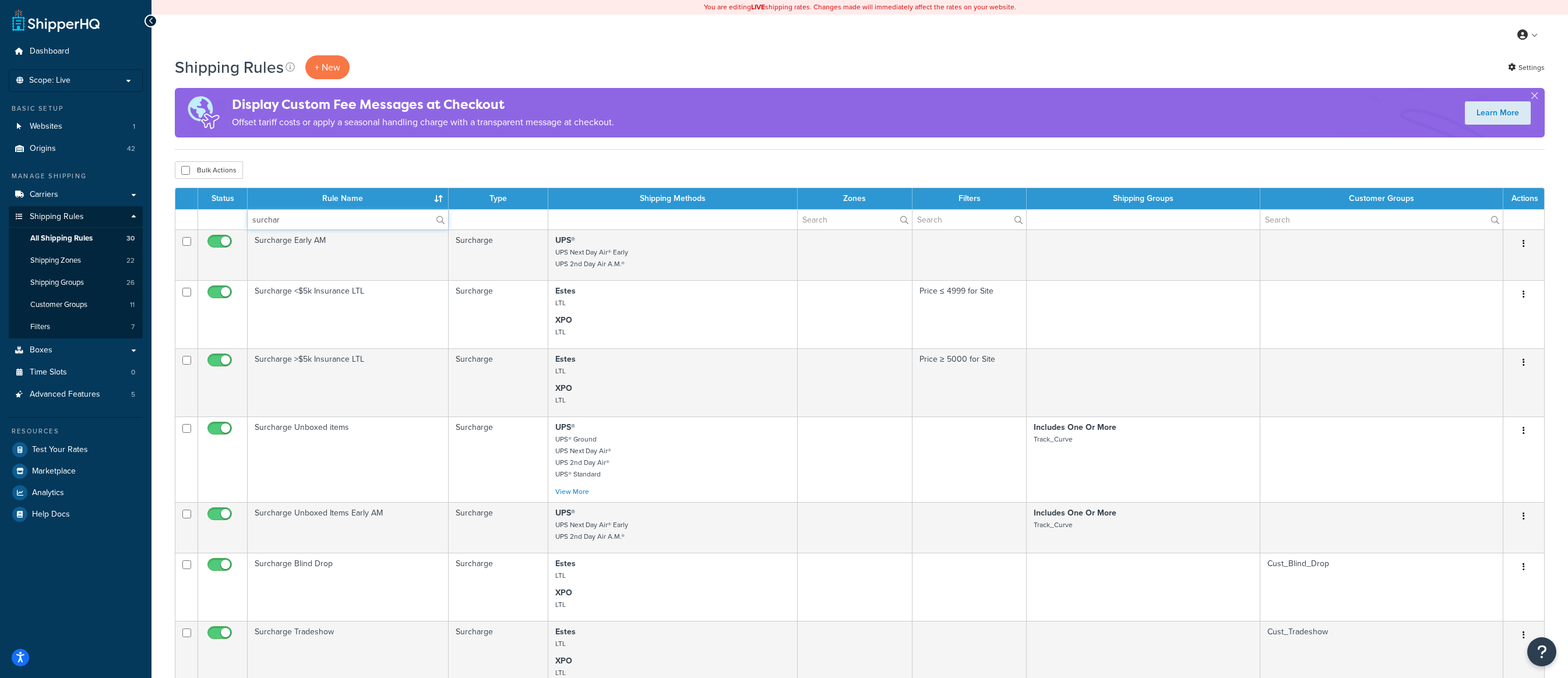
type input "Surcharge"
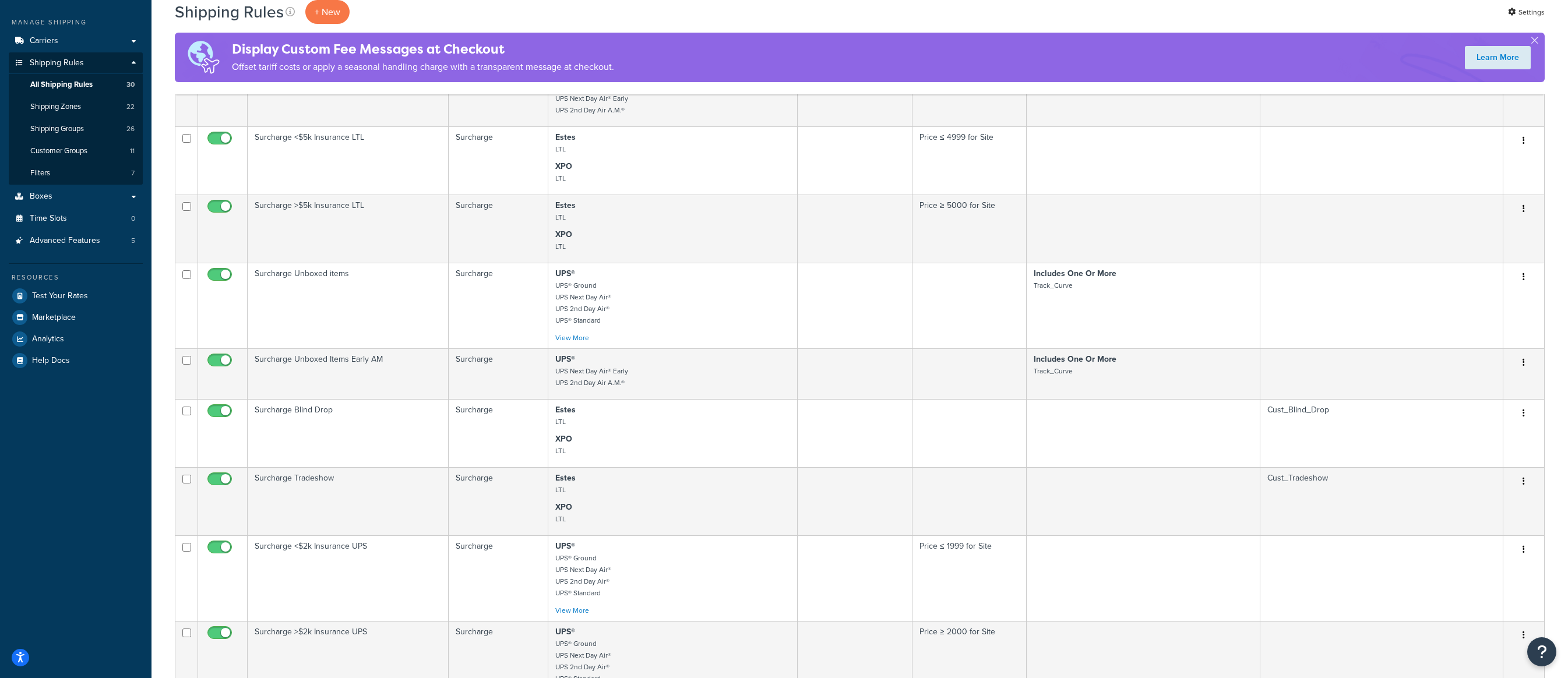
scroll to position [175, 0]
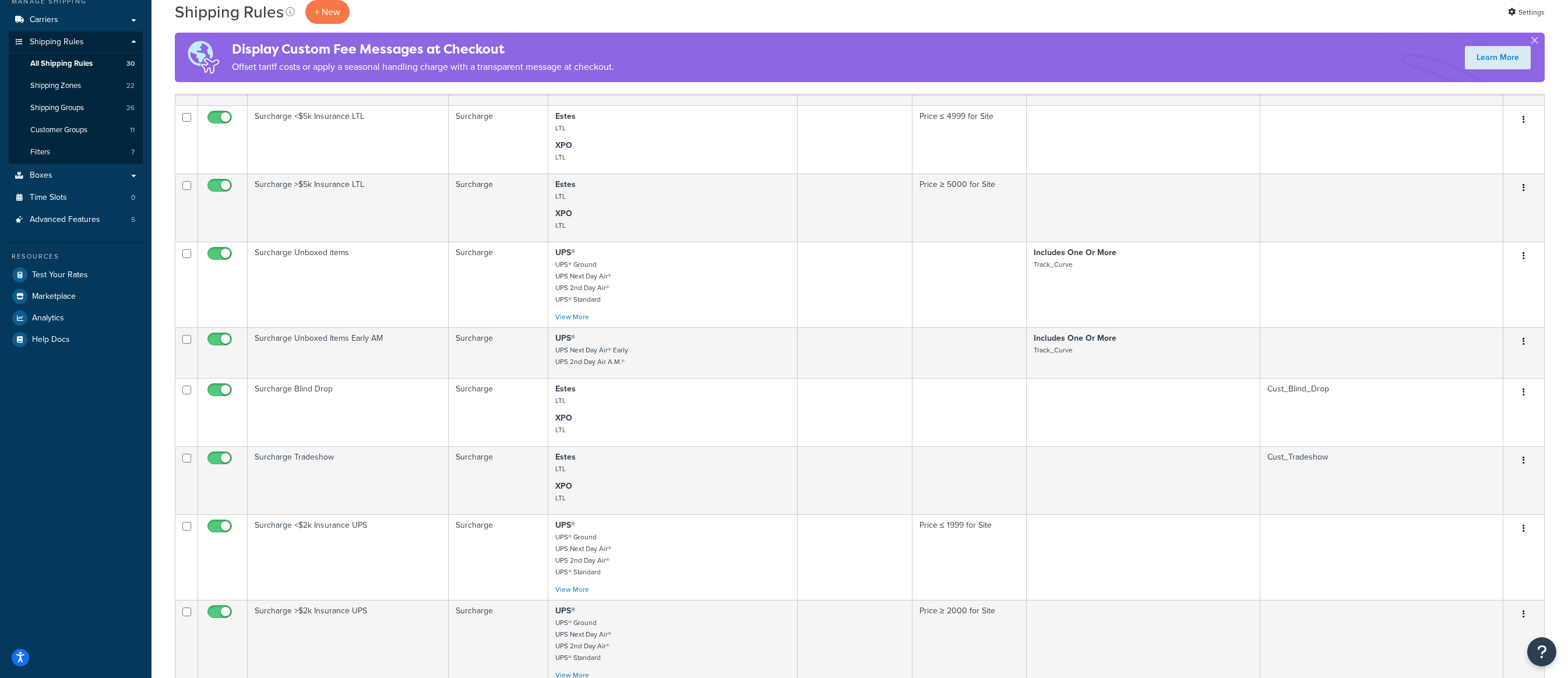
click at [307, 460] on td "Surcharge Tradeshow" at bounding box center [348, 481] width 201 height 68
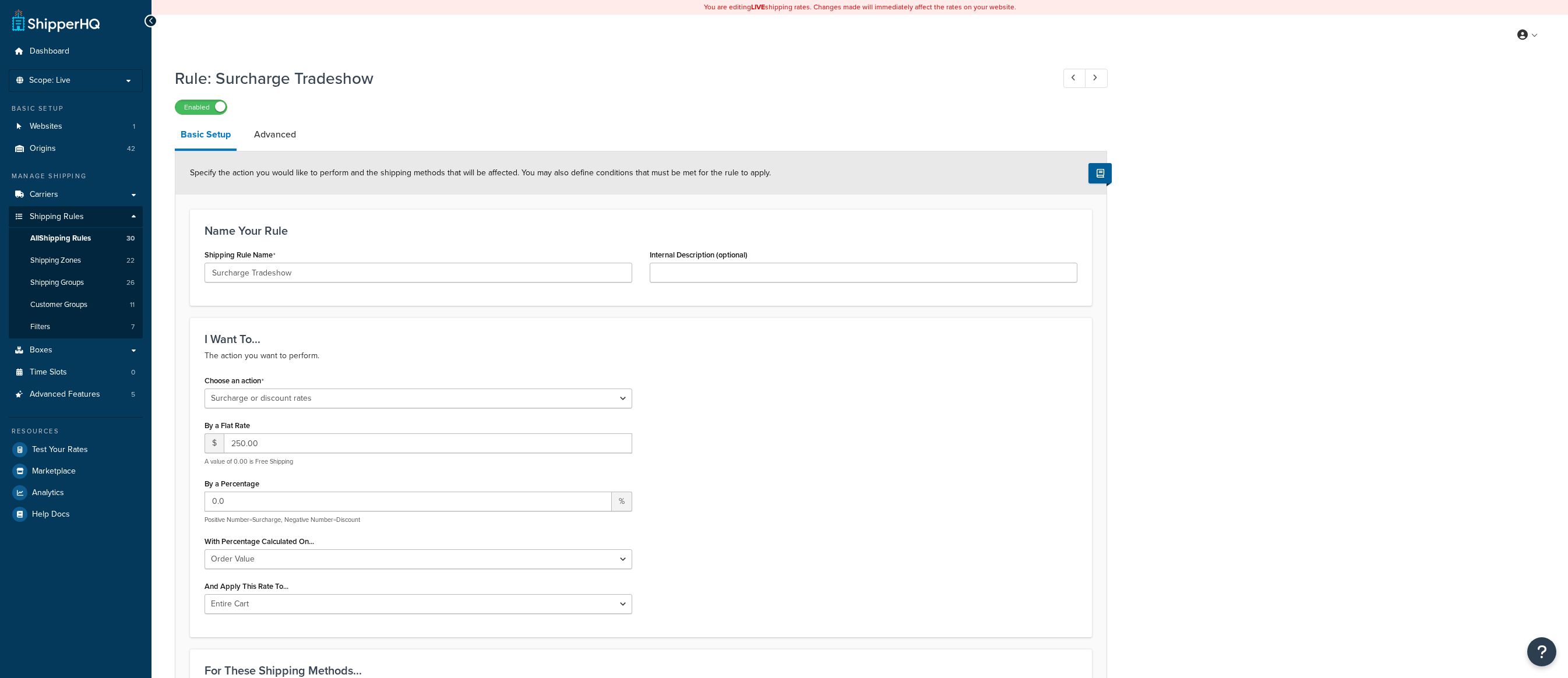
select select "SURCHARGE"
select select "ORDER"
click at [68, 283] on span "Shipping Groups" at bounding box center [56, 283] width 53 height 10
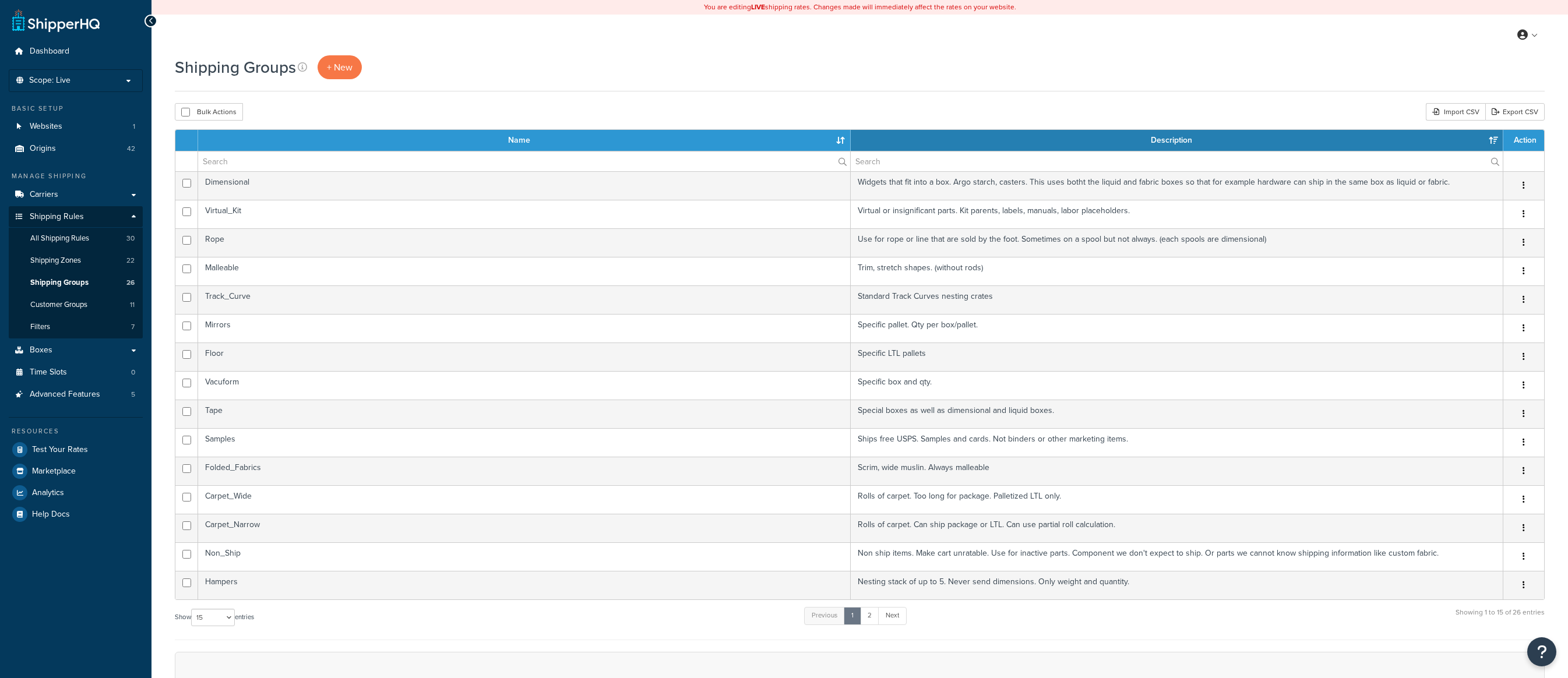
select select "15"
click at [85, 301] on span "Customer Groups" at bounding box center [58, 305] width 57 height 10
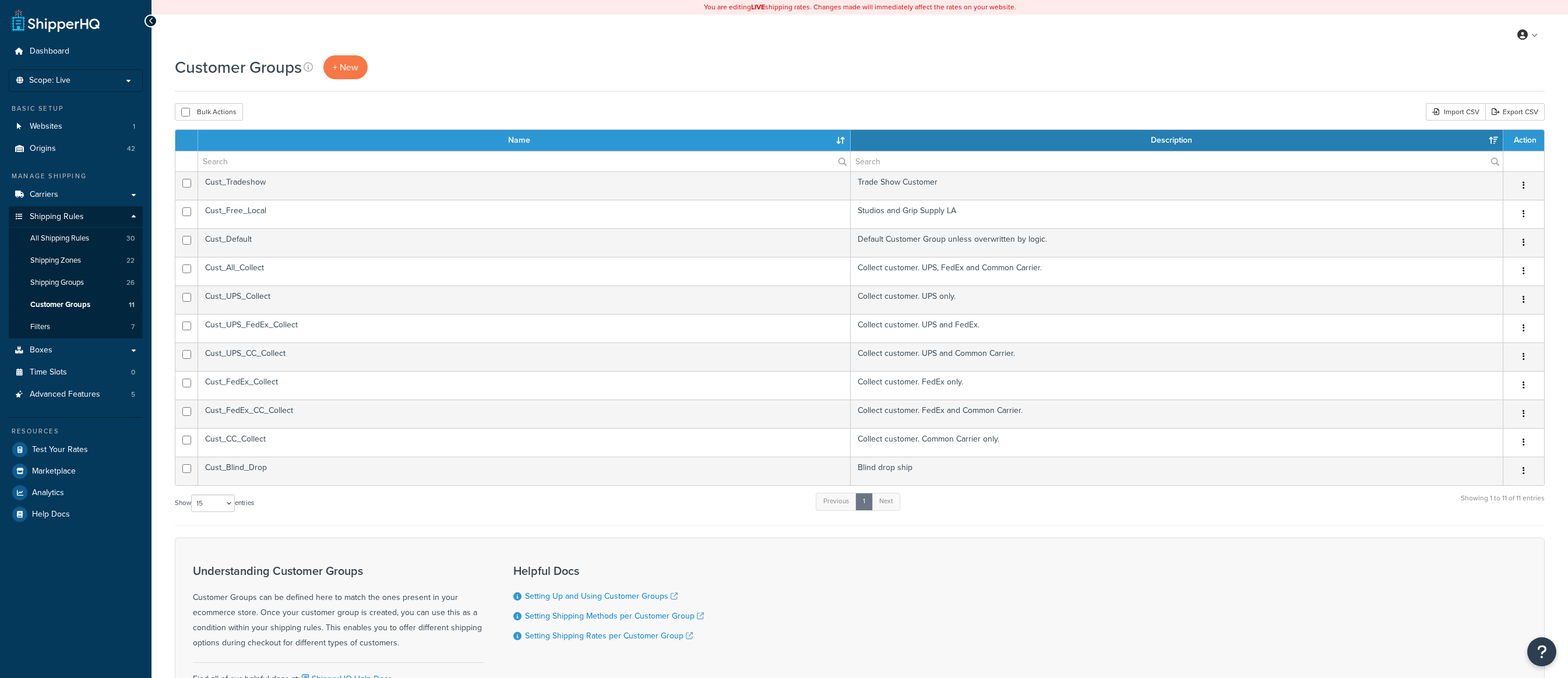
select select "15"
click at [98, 284] on link "Shipping Groups 26" at bounding box center [76, 283] width 134 height 21
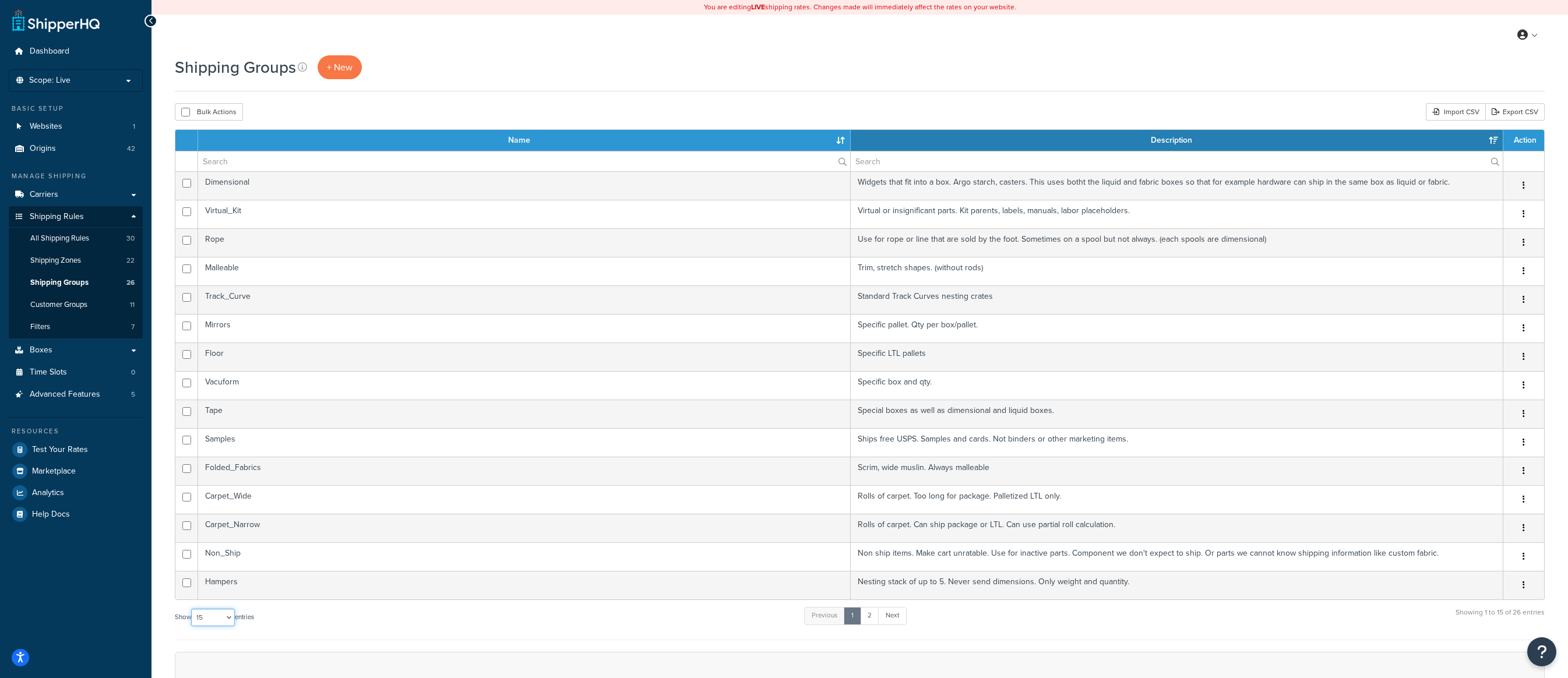
click at [232, 618] on select "10 15 25 50 100" at bounding box center [213, 618] width 44 height 17
select select "100"
click at [192, 627] on select "10 15 25 50 100" at bounding box center [213, 618] width 44 height 17
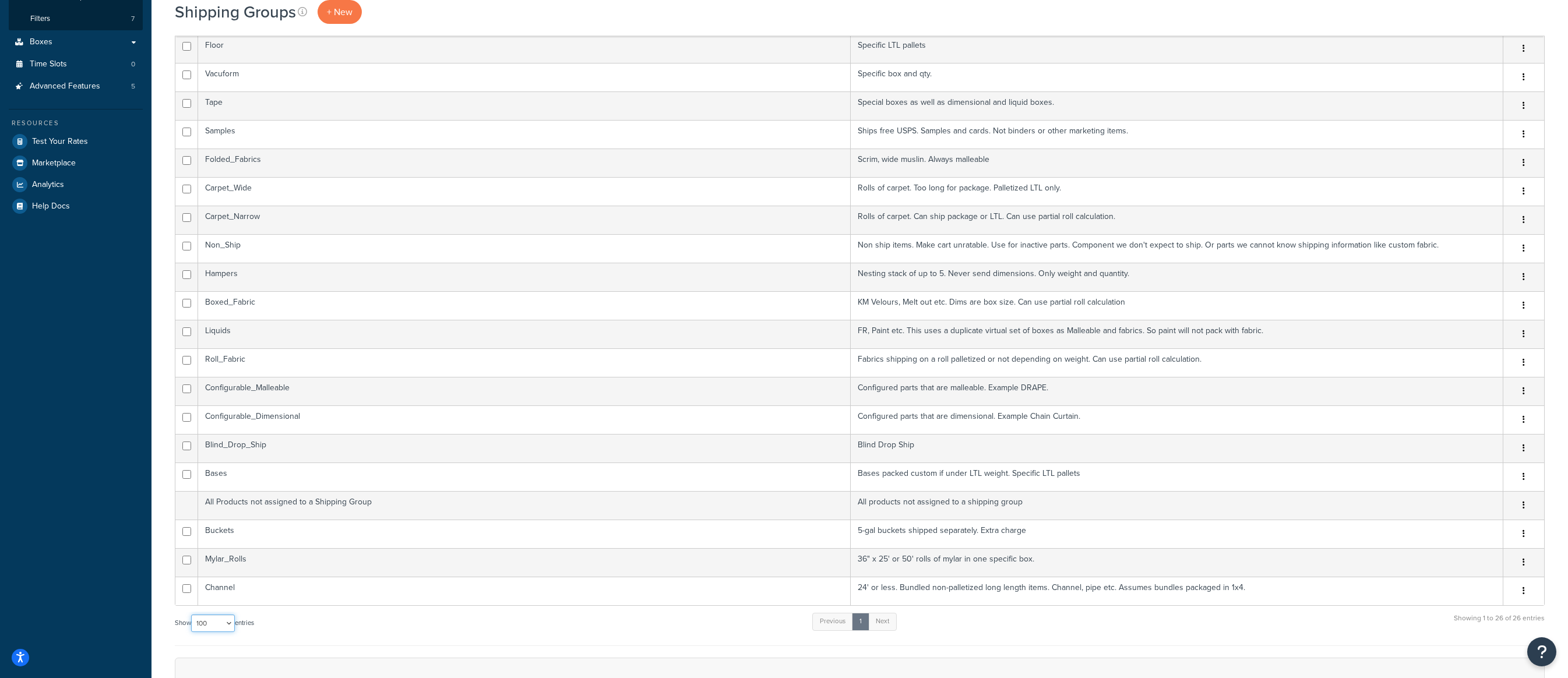
scroll to position [466, 0]
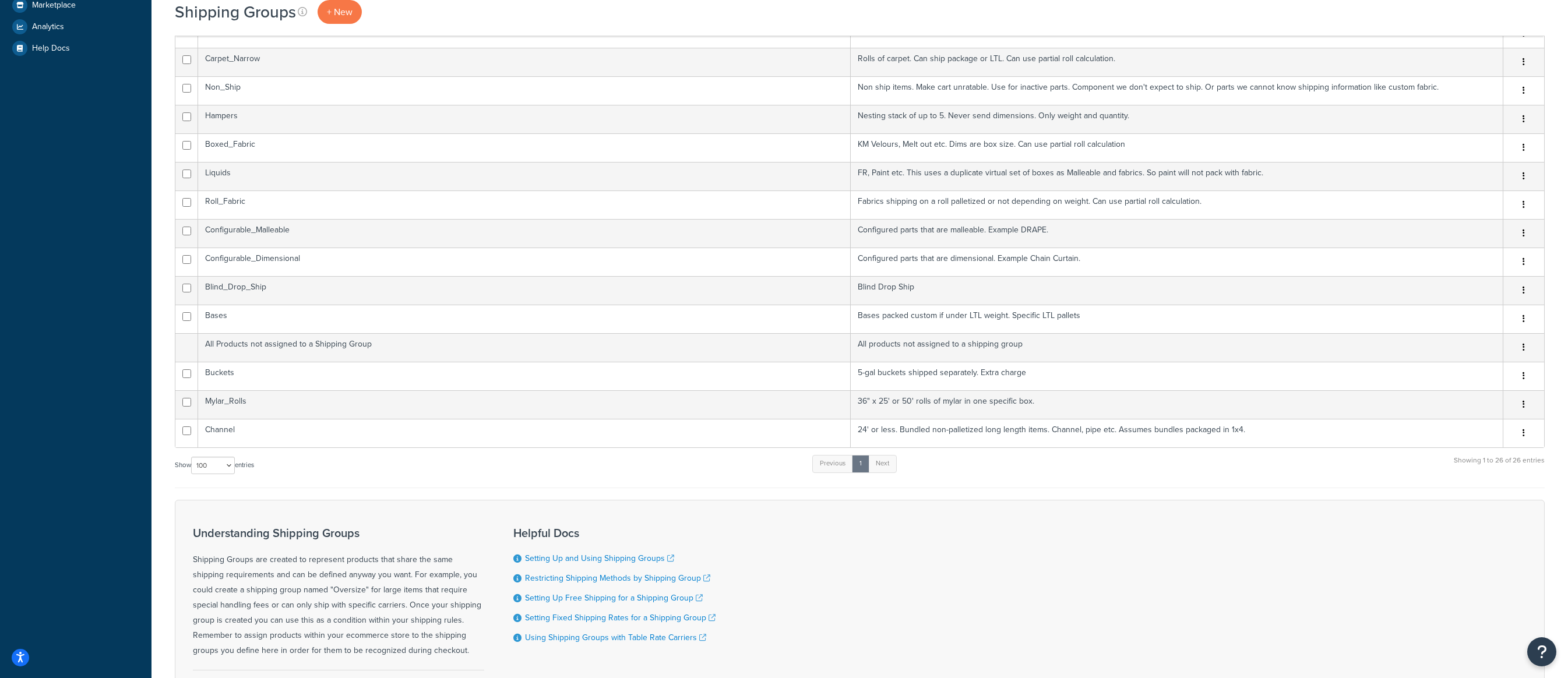
click at [282, 286] on td "Blind_Drop_Ship" at bounding box center [524, 289] width 652 height 28
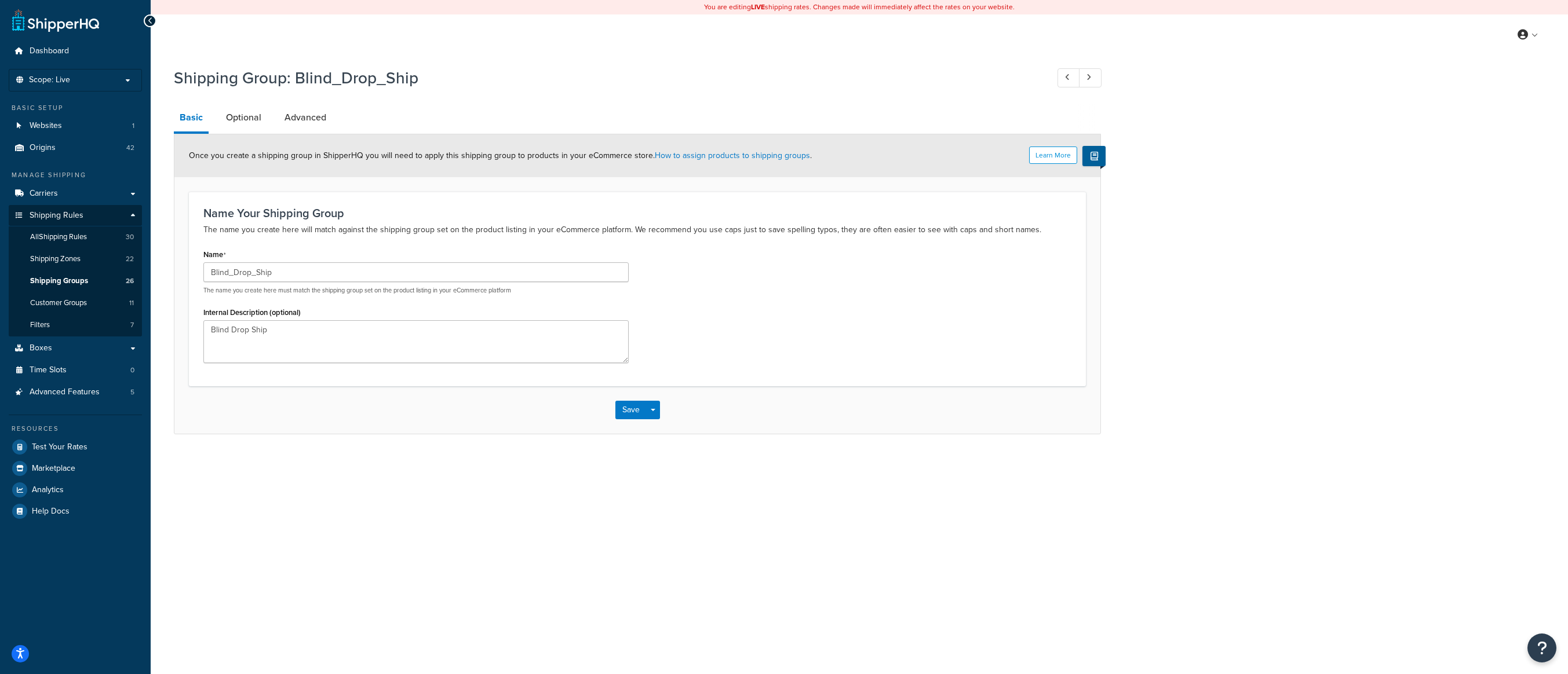
click at [247, 121] on link "Optional" at bounding box center [243, 117] width 47 height 28
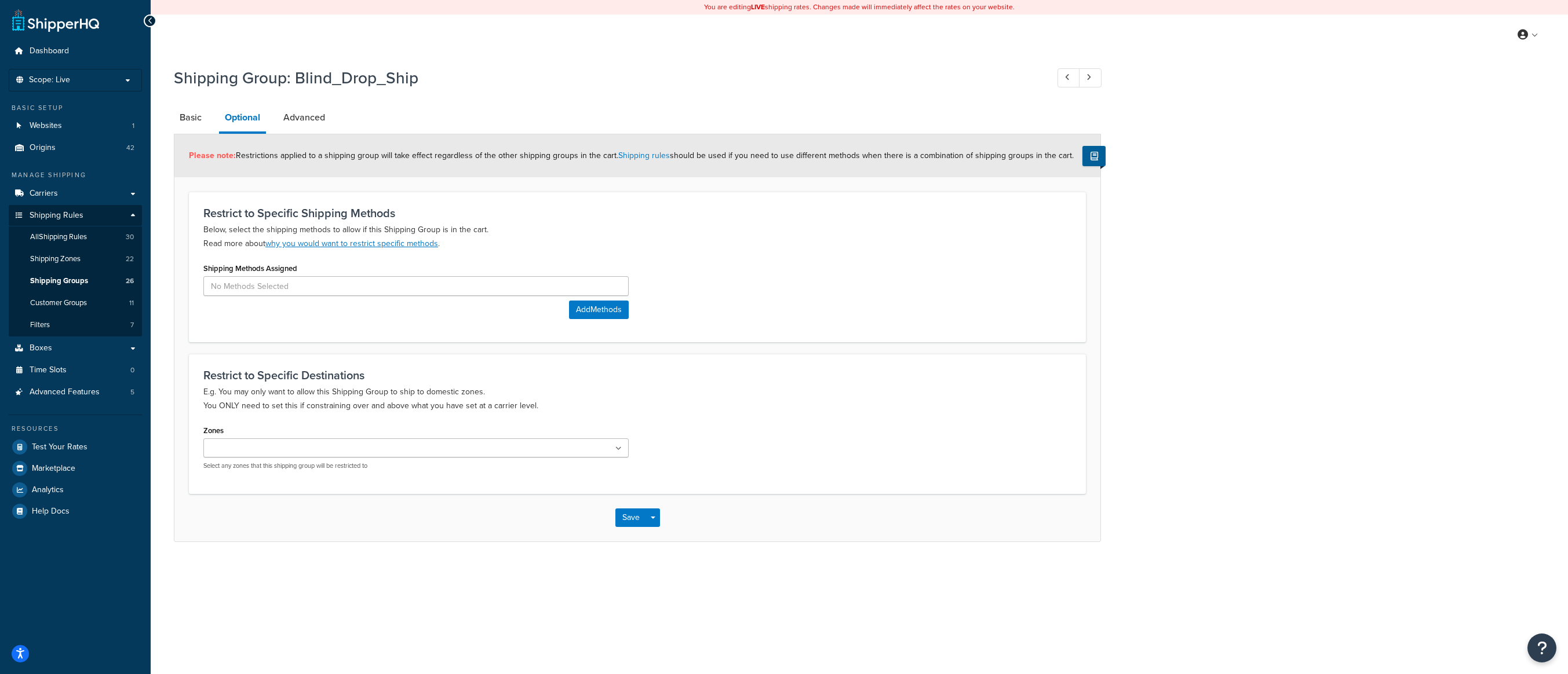
click at [305, 111] on link "Advanced" at bounding box center [303, 117] width 53 height 28
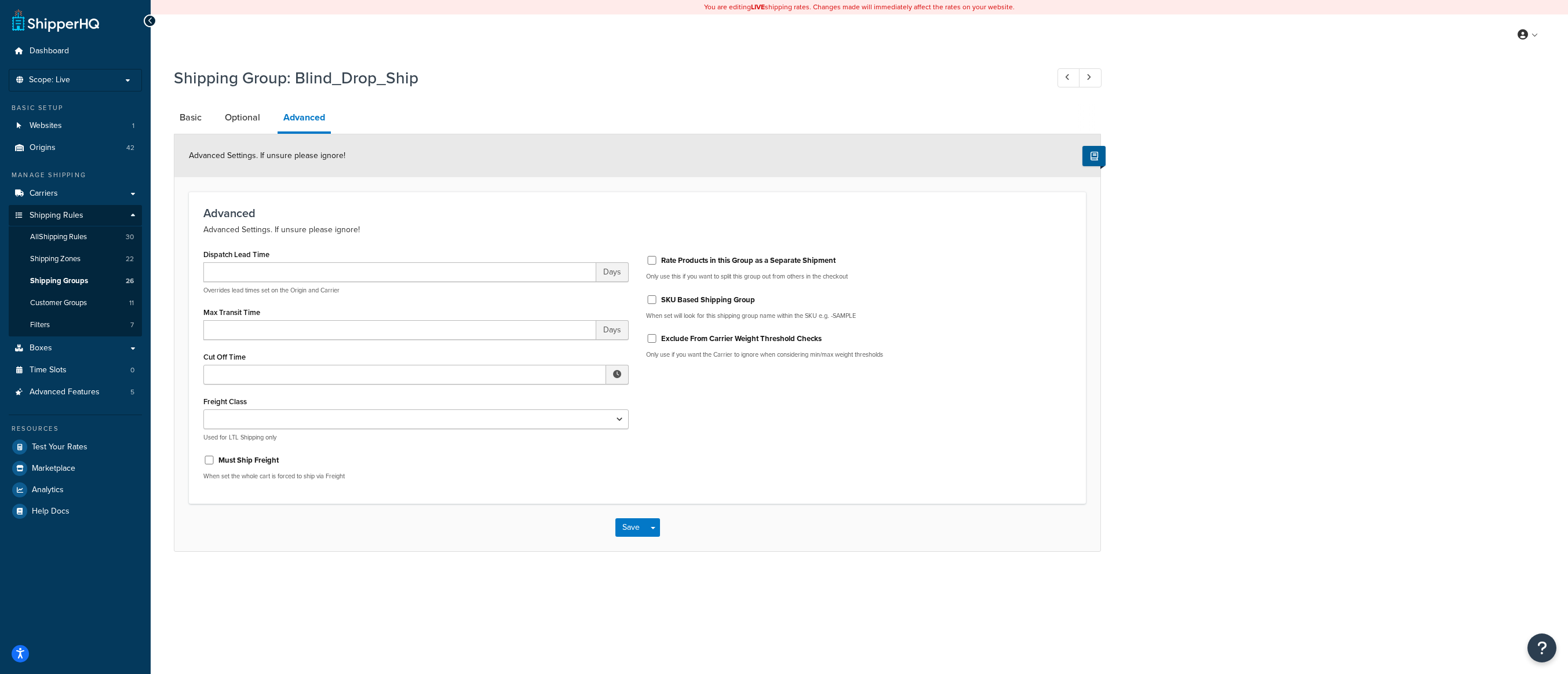
click at [188, 115] on link "Basic" at bounding box center [190, 117] width 34 height 28
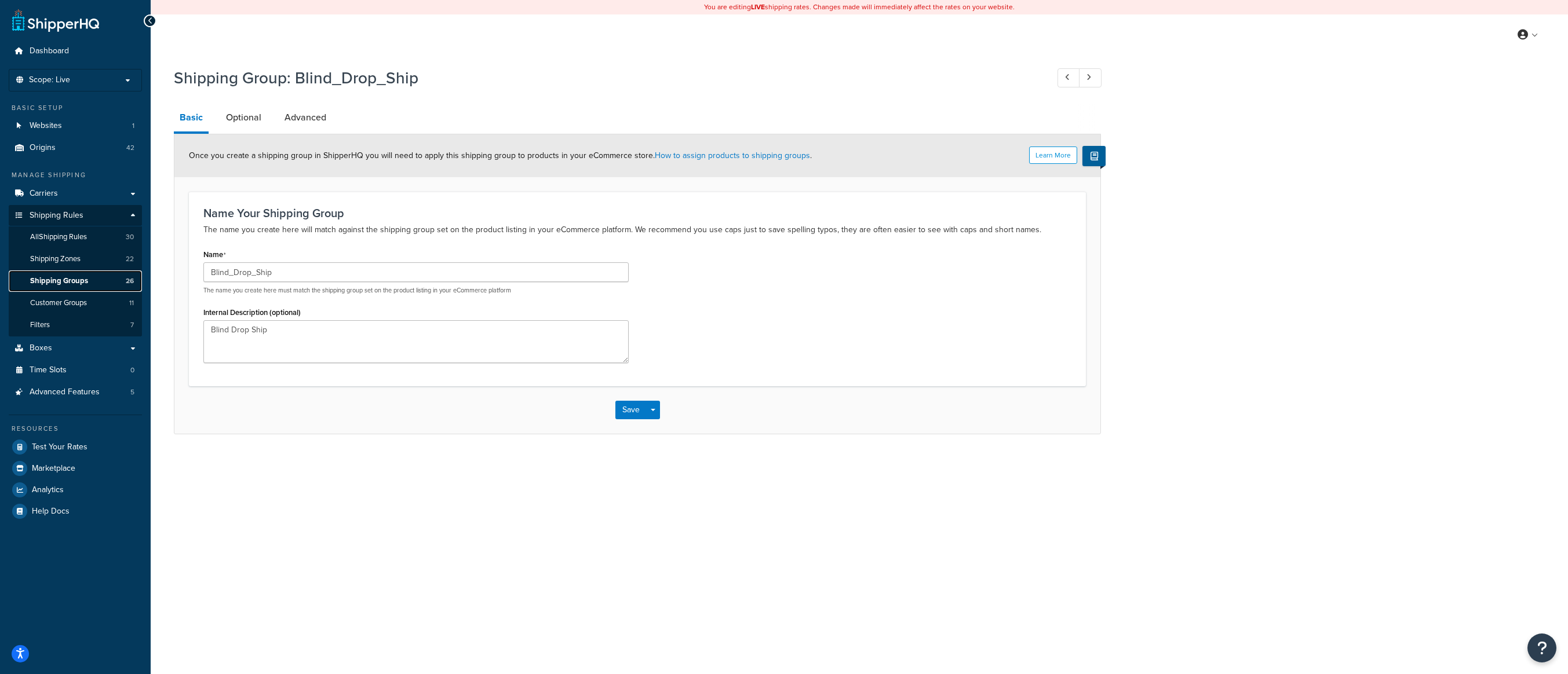
click at [86, 282] on span "Shipping Groups" at bounding box center [59, 281] width 58 height 10
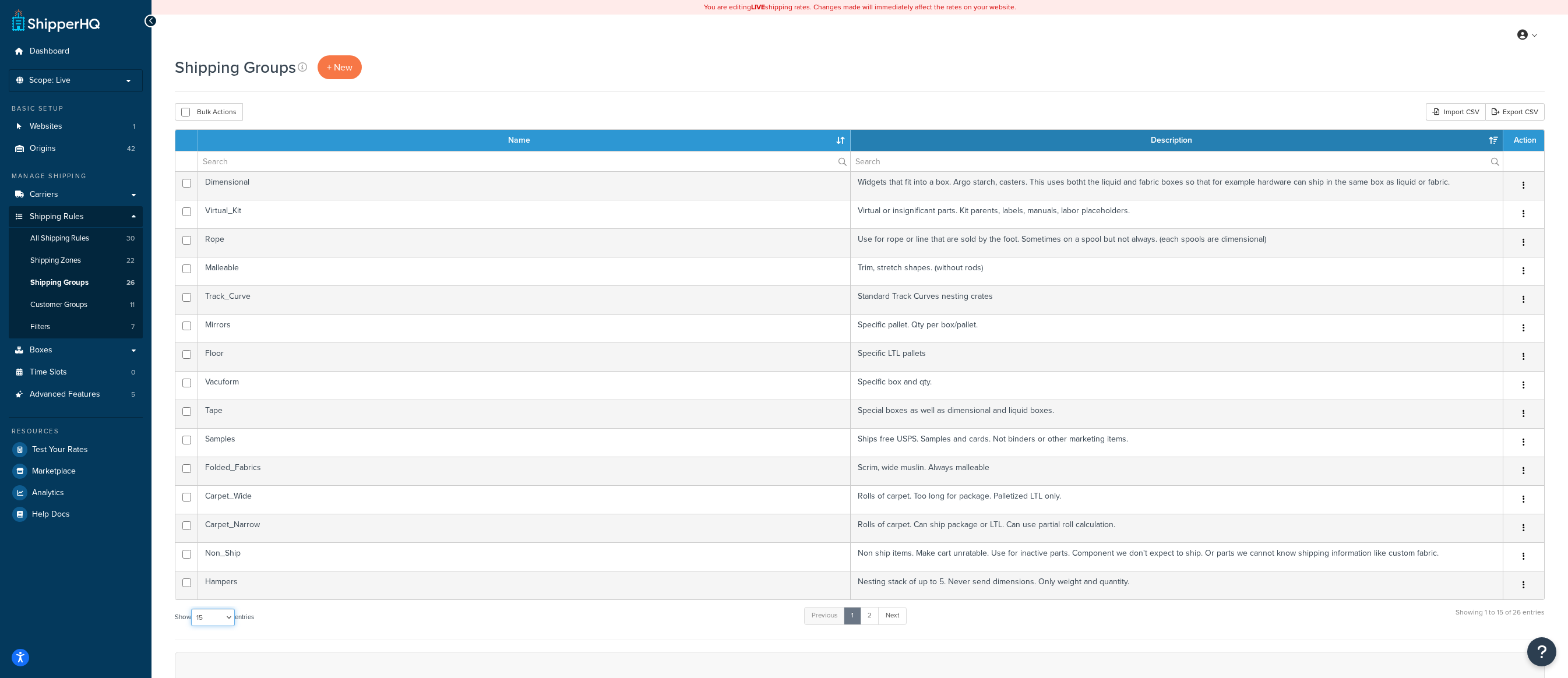
click at [234, 618] on select "10 15 25 50 100" at bounding box center [213, 618] width 44 height 17
select select "100"
click at [192, 627] on select "10 15 25 50 100" at bounding box center [213, 618] width 44 height 17
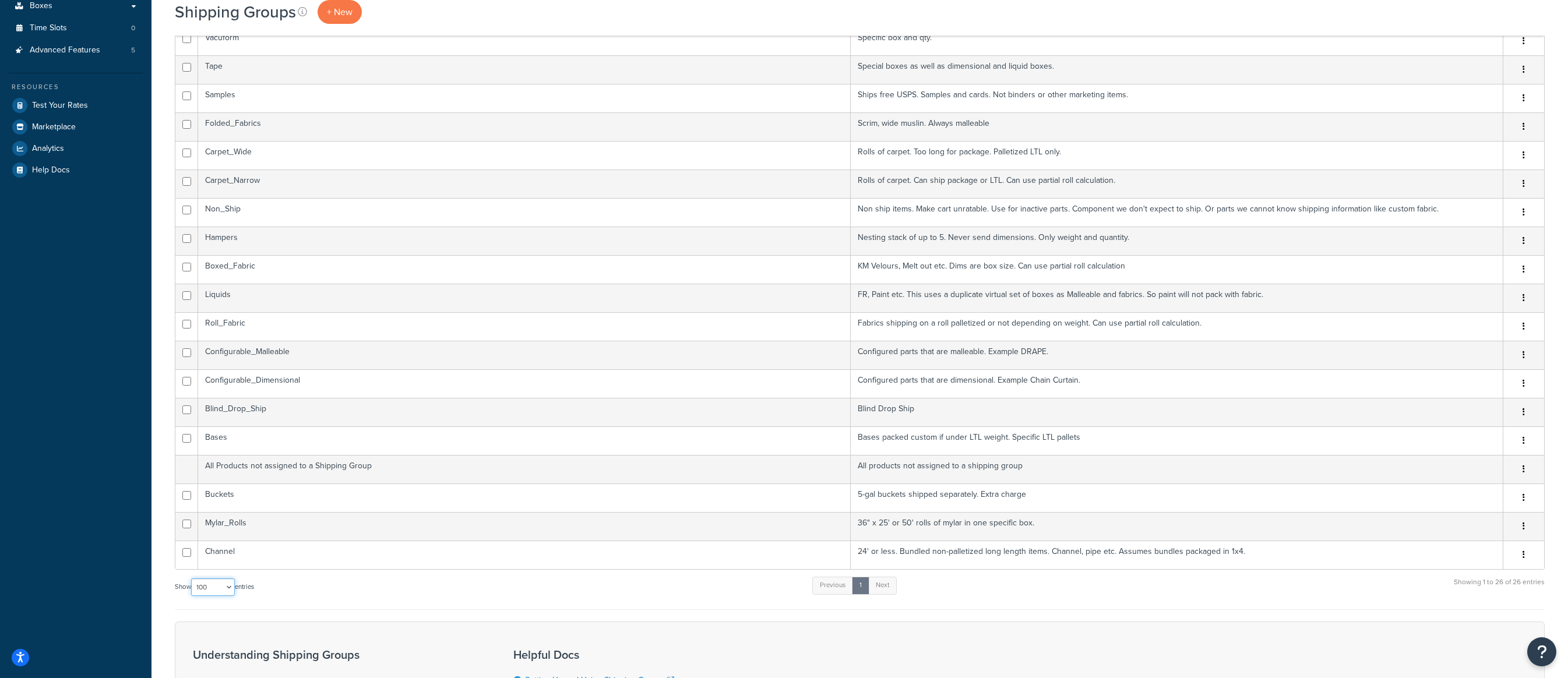
scroll to position [408, 0]
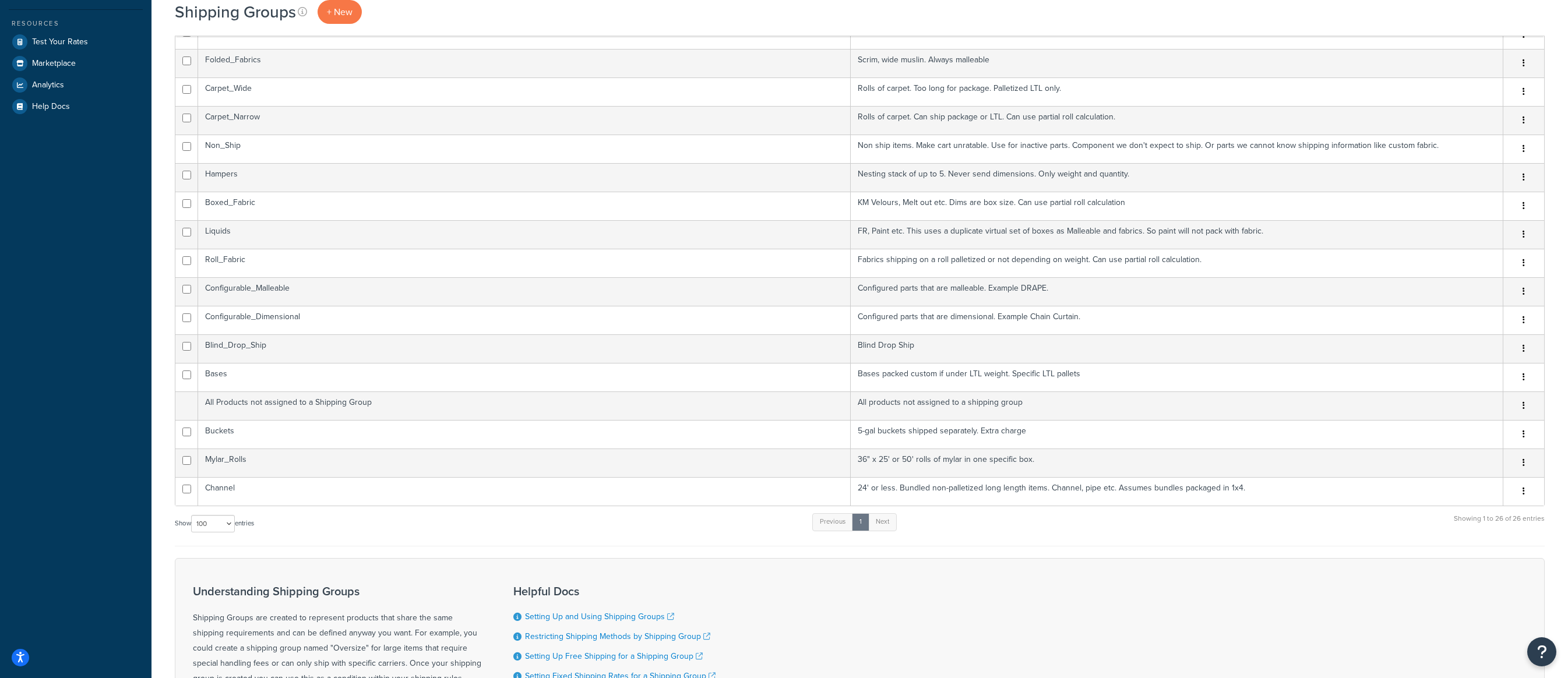
click at [1528, 344] on button "button" at bounding box center [1523, 349] width 17 height 18
drag, startPoint x: 1456, startPoint y: 420, endPoint x: 848, endPoint y: 52, distance: 710.7
click at [1456, 420] on link "Delete" at bounding box center [1476, 421] width 92 height 24
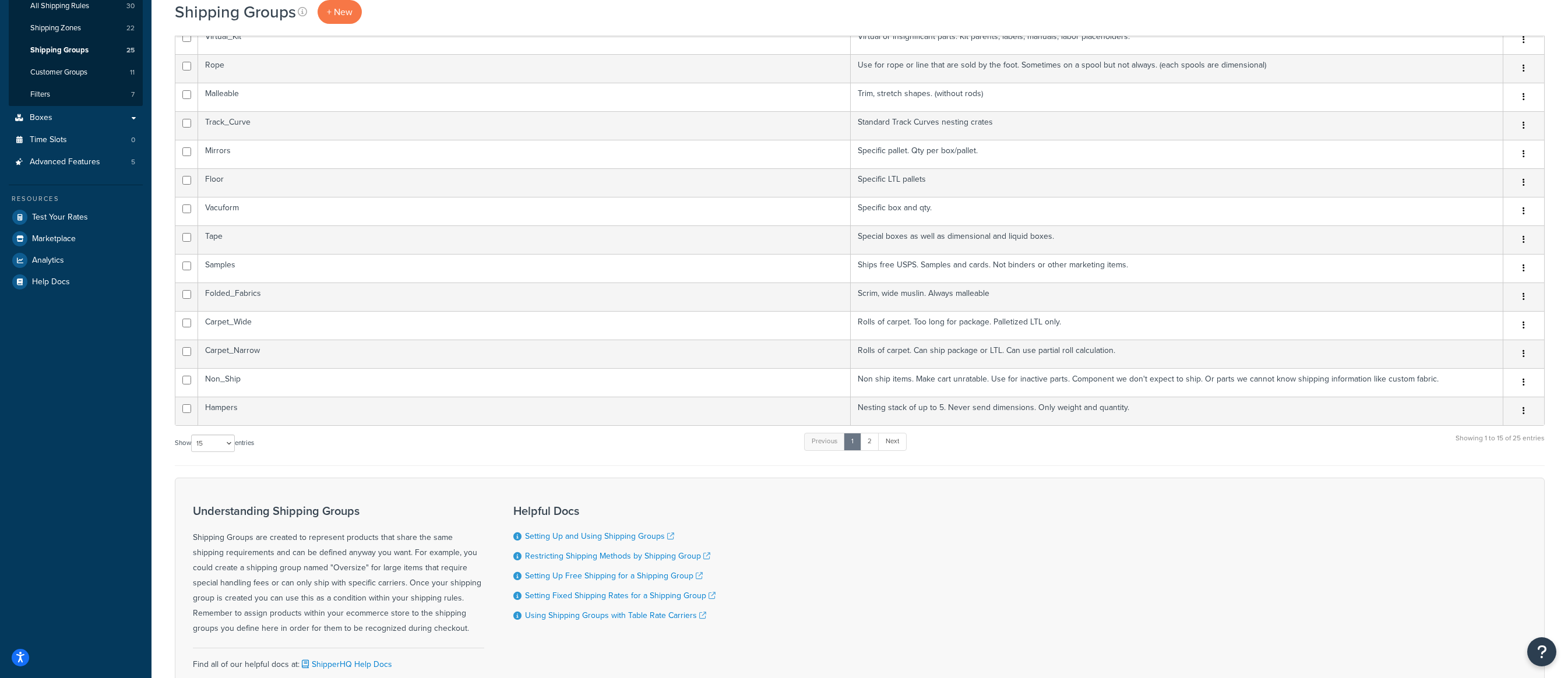
scroll to position [233, 0]
click at [232, 445] on select "10 15 25 50 100" at bounding box center [213, 443] width 44 height 17
select select "100"
click at [192, 452] on select "10 15 25 50 100" at bounding box center [213, 443] width 44 height 17
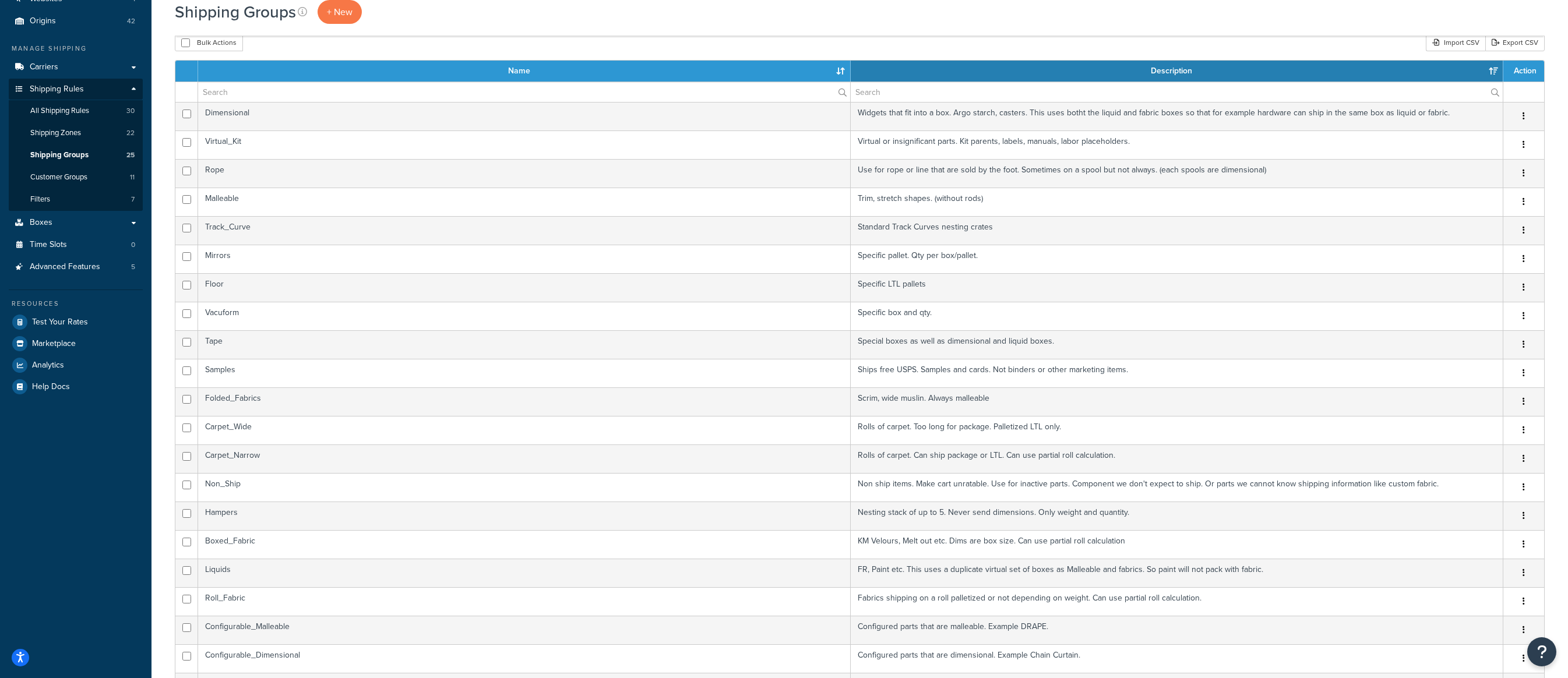
scroll to position [0, 0]
